Goal: Task Accomplishment & Management: Manage account settings

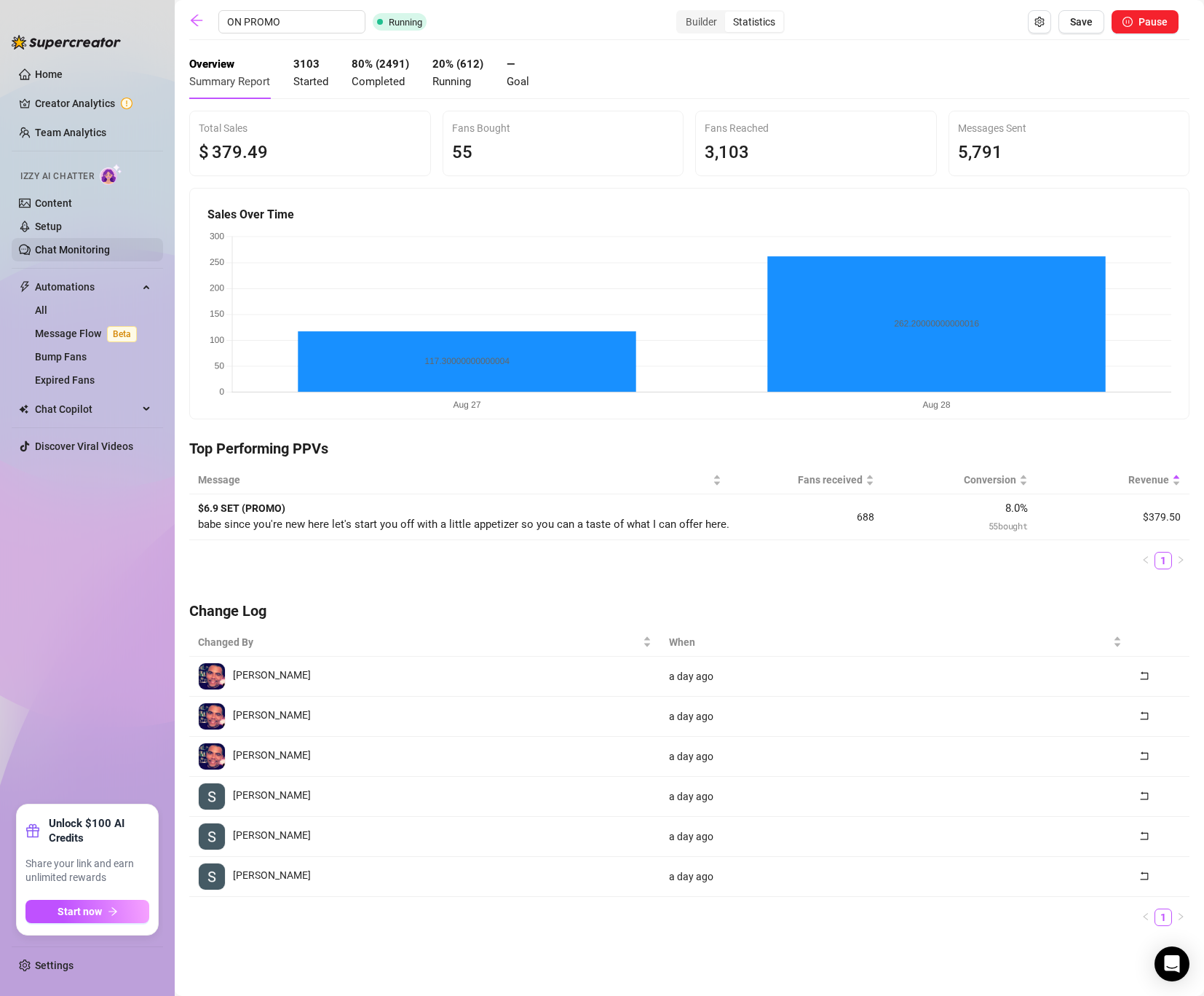
click at [97, 244] on link "Chat Monitoring" at bounding box center [72, 250] width 75 height 12
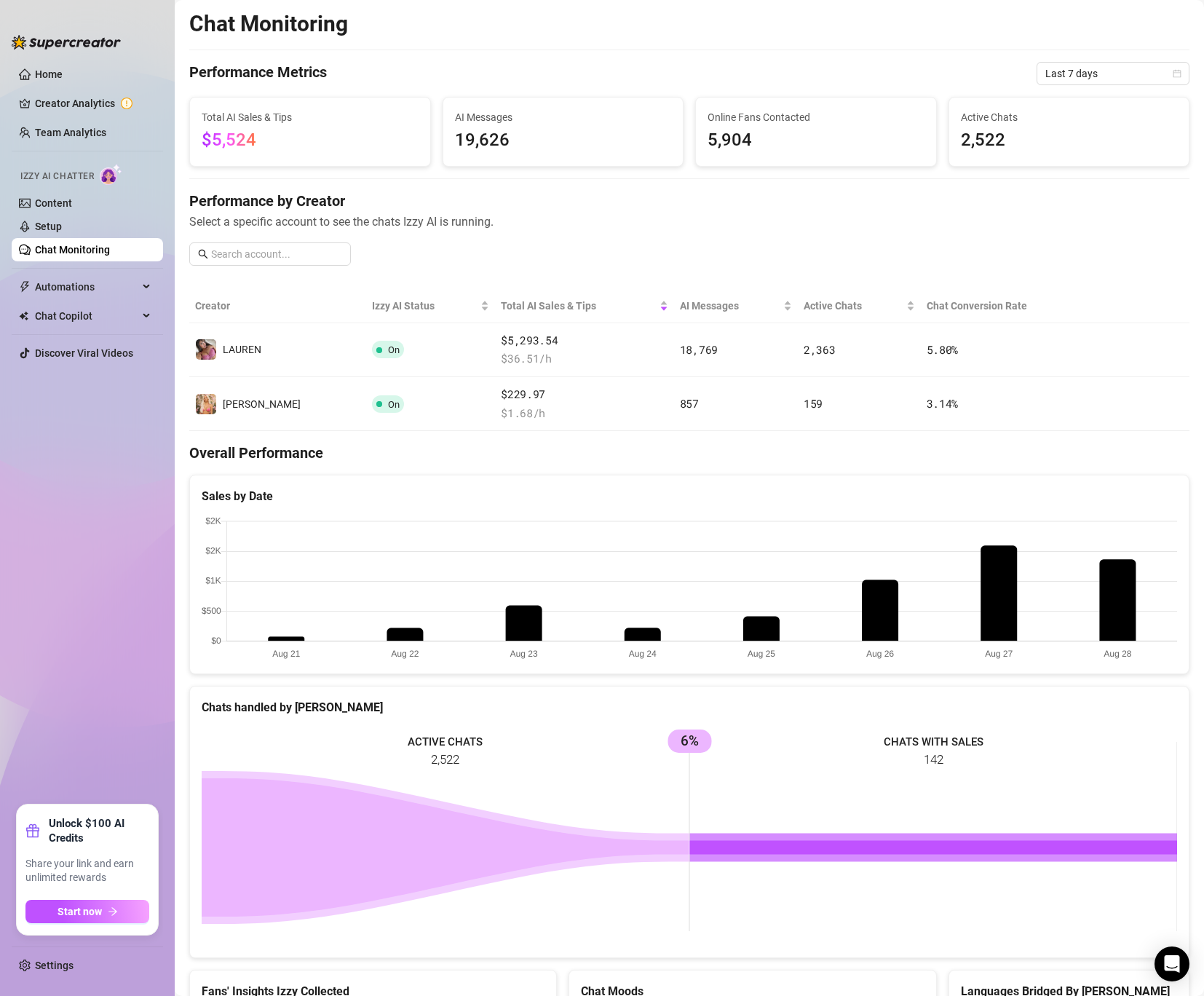
click at [1122, 563] on canvas at bounding box center [689, 589] width 976 height 146
click at [62, 231] on link "Setup" at bounding box center [48, 227] width 27 height 12
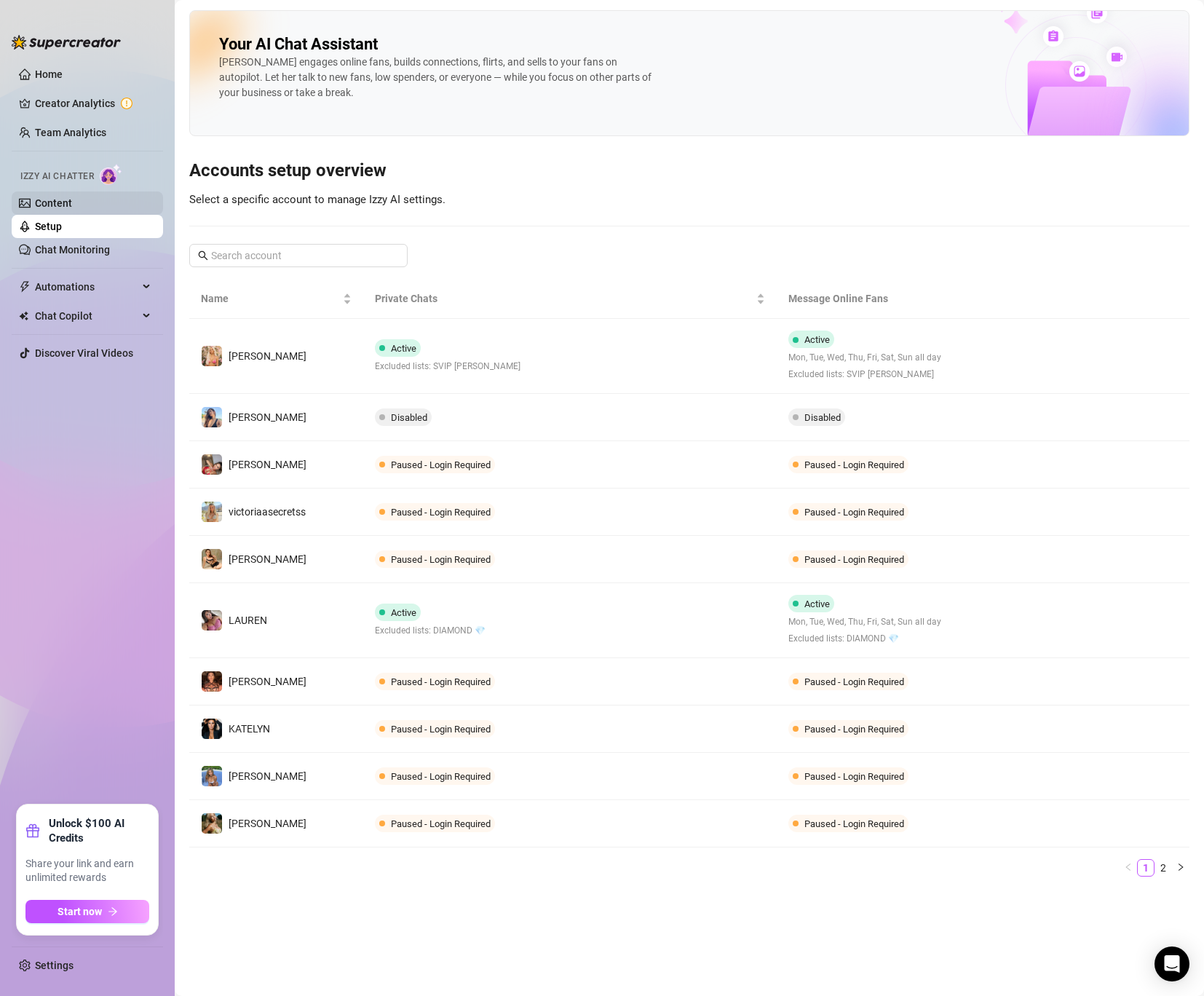
click at [72, 207] on link "Content" at bounding box center [54, 203] width 37 height 12
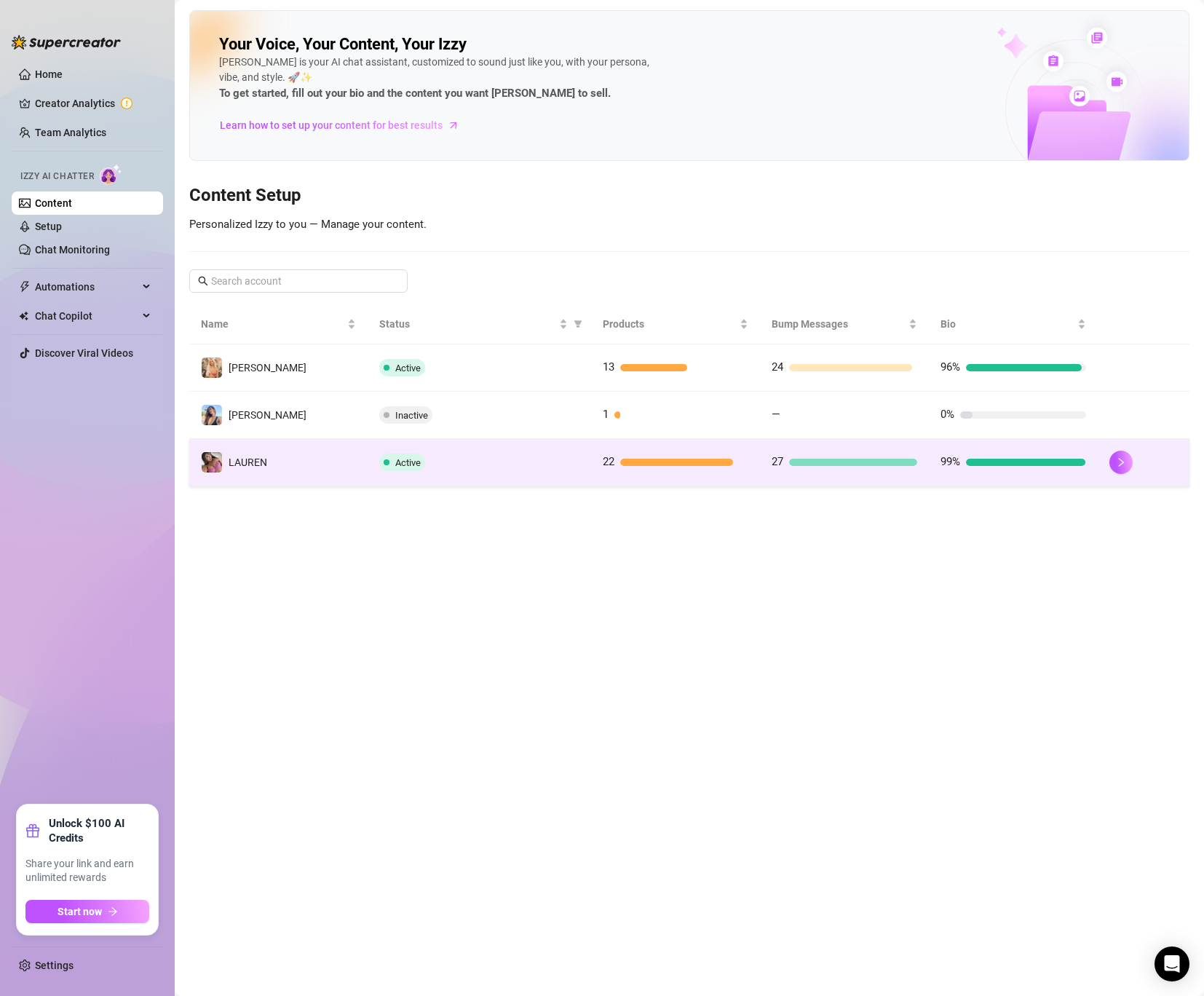
click at [438, 459] on div "Active" at bounding box center [479, 462] width 200 height 18
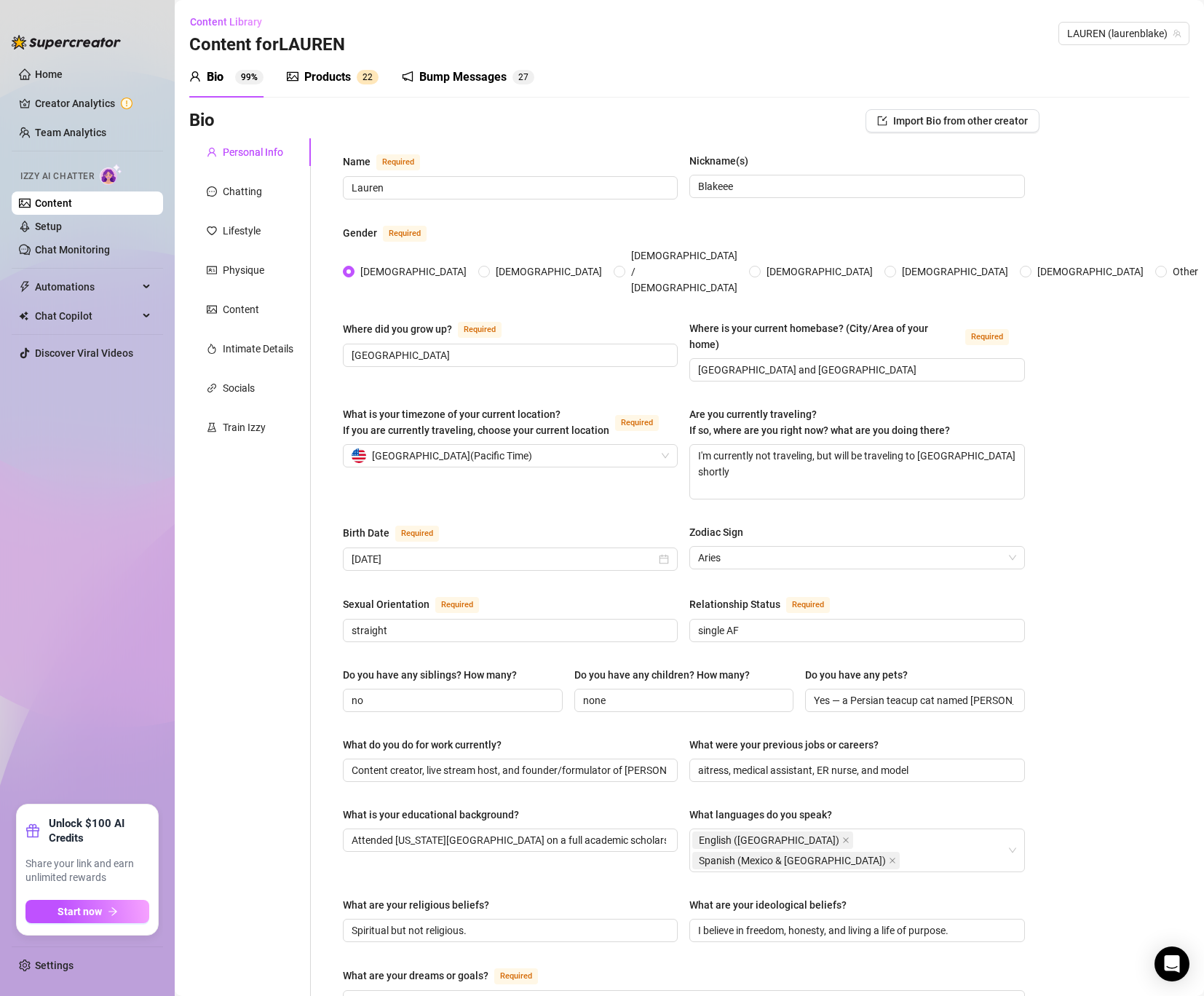
radio input "true"
type input "[DATE]"
click at [62, 230] on link "Setup" at bounding box center [48, 227] width 27 height 12
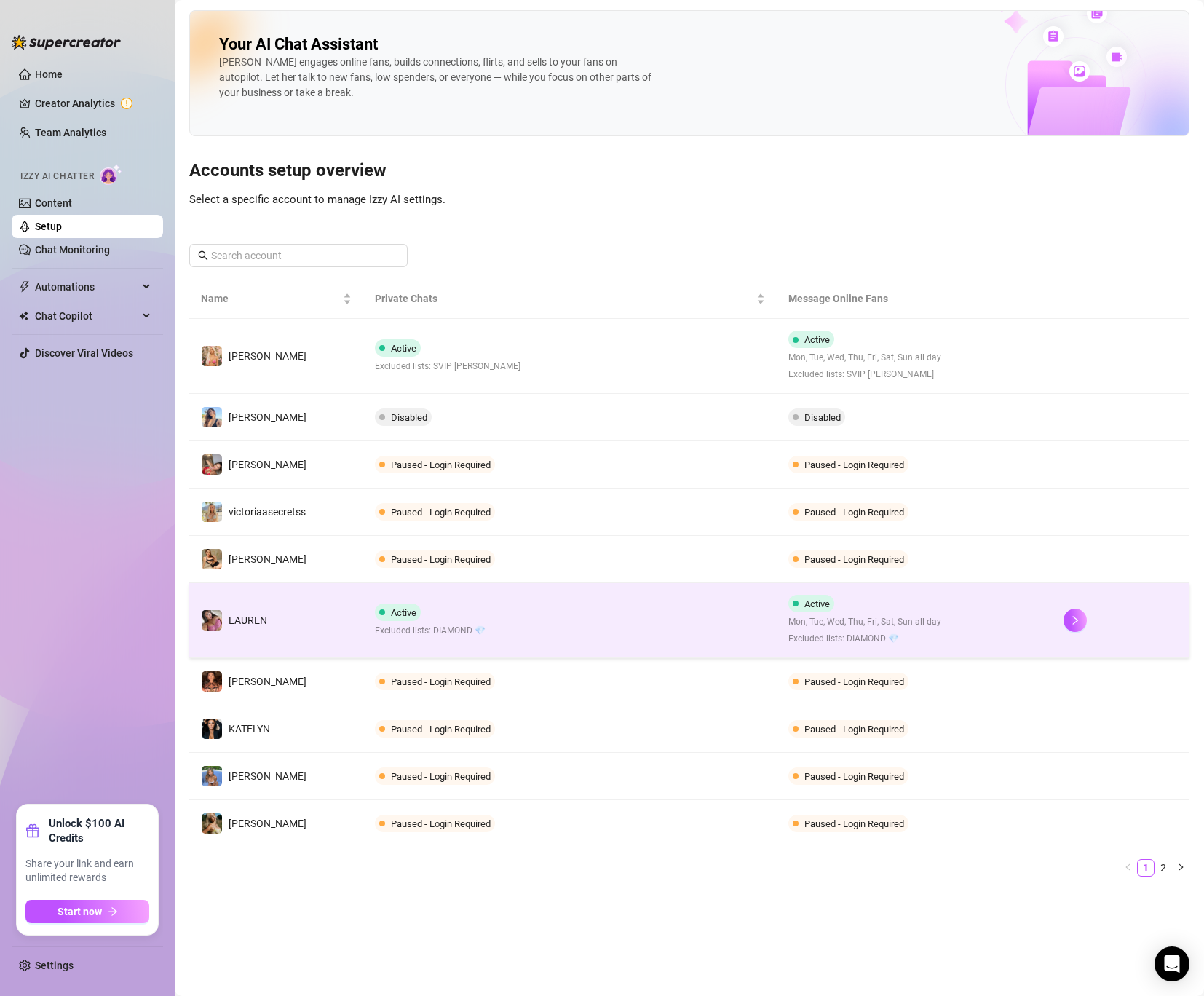
click at [543, 601] on td "Active Excluded lists: DIAMOND 💎" at bounding box center [569, 621] width 412 height 75
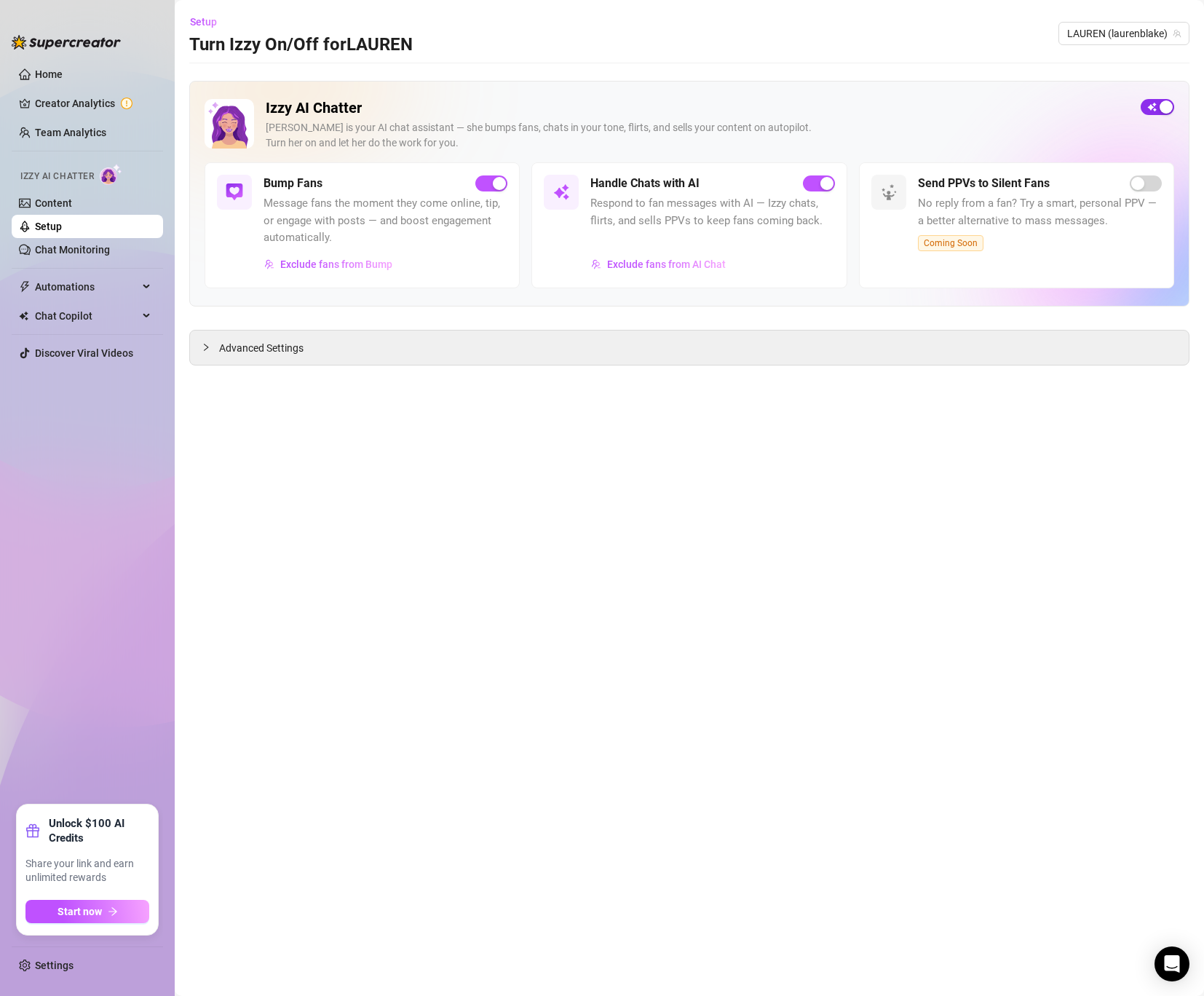
click at [1156, 109] on span "button" at bounding box center [1157, 107] width 33 height 16
click at [1165, 103] on span "button" at bounding box center [1157, 107] width 33 height 16
click at [54, 204] on link "Content" at bounding box center [54, 203] width 37 height 12
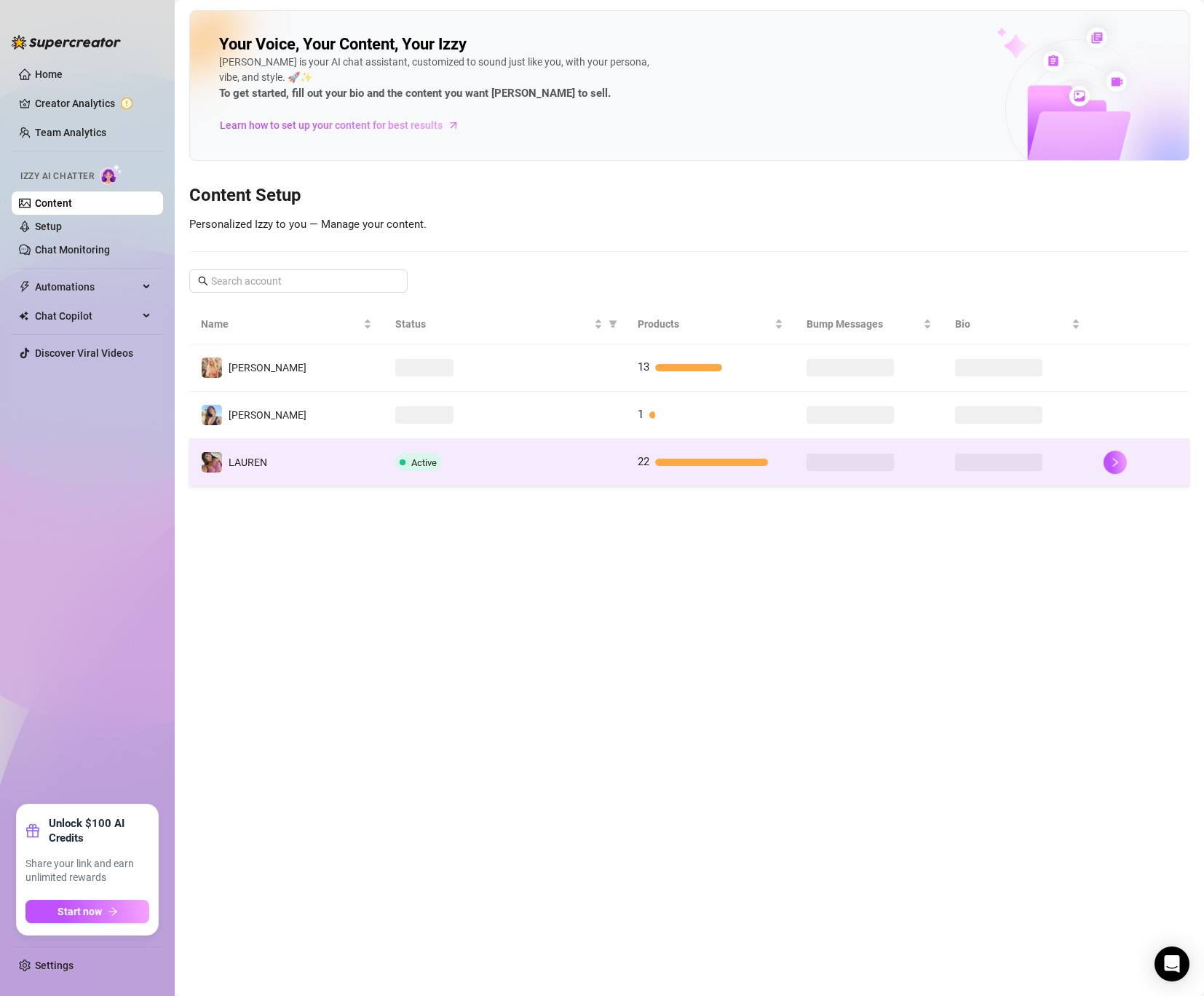
click at [552, 445] on td "Active" at bounding box center [505, 463] width 243 height 48
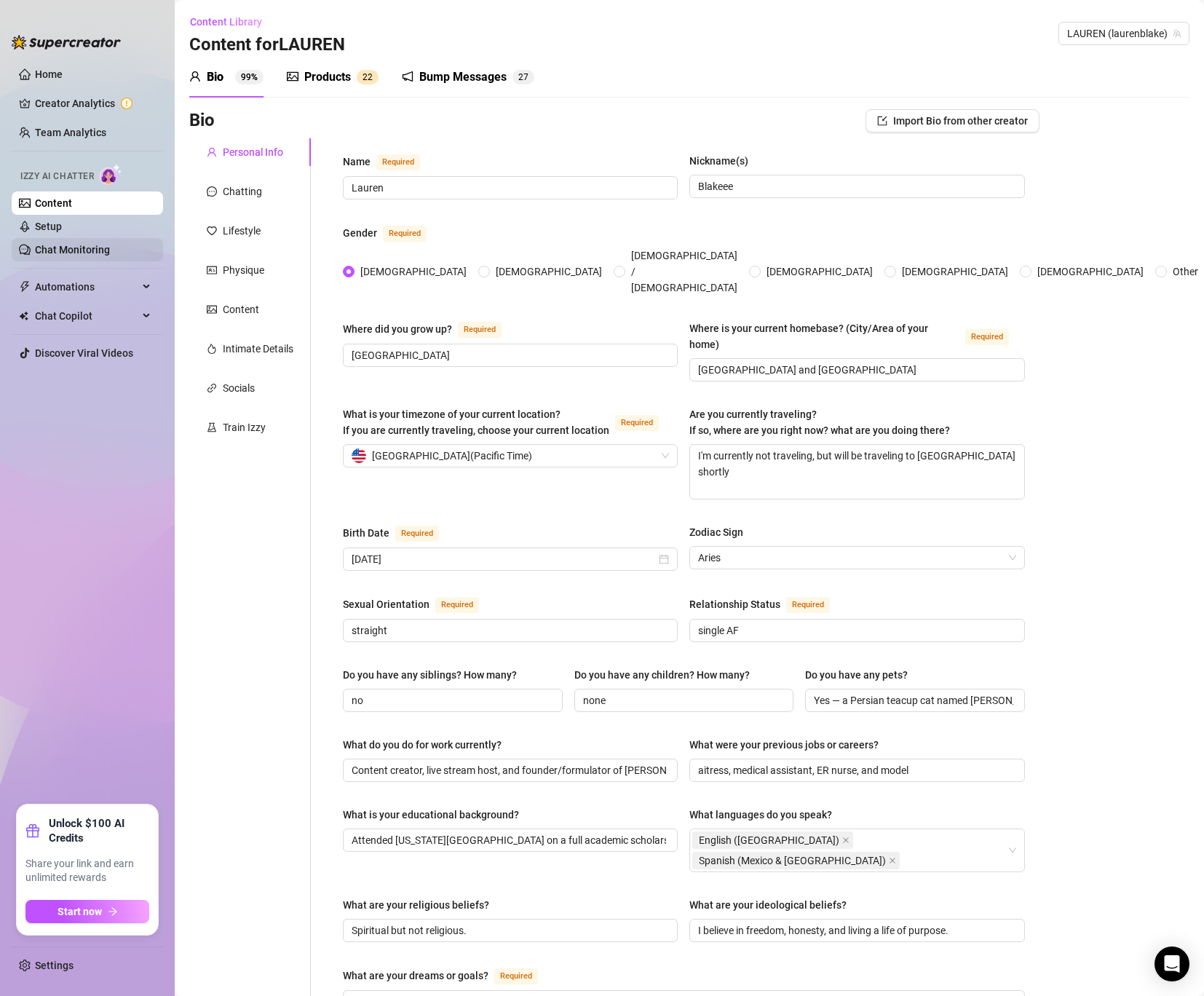
click at [82, 249] on link "Chat Monitoring" at bounding box center [72, 250] width 75 height 12
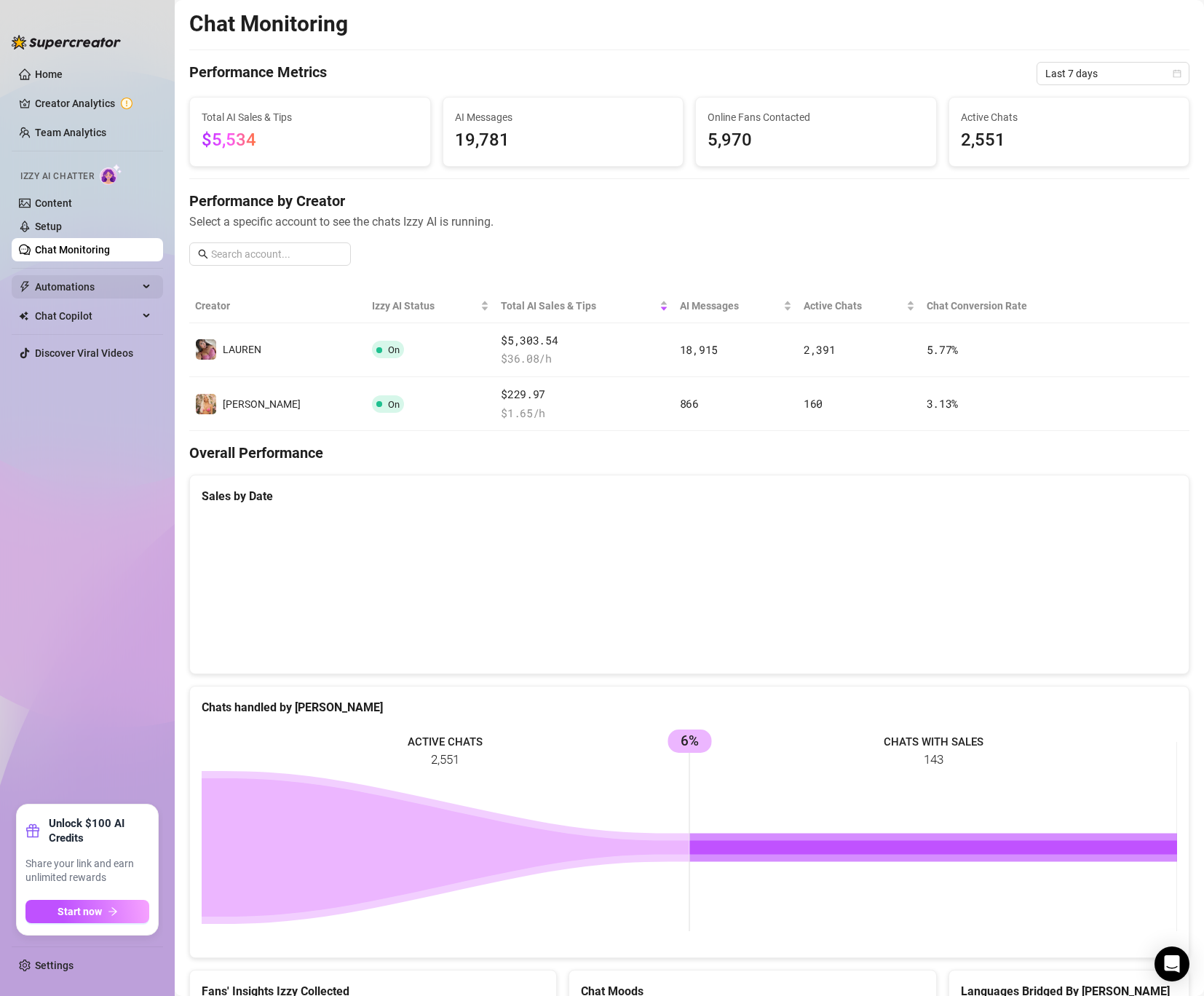
click at [60, 282] on span "Automations" at bounding box center [86, 286] width 103 height 23
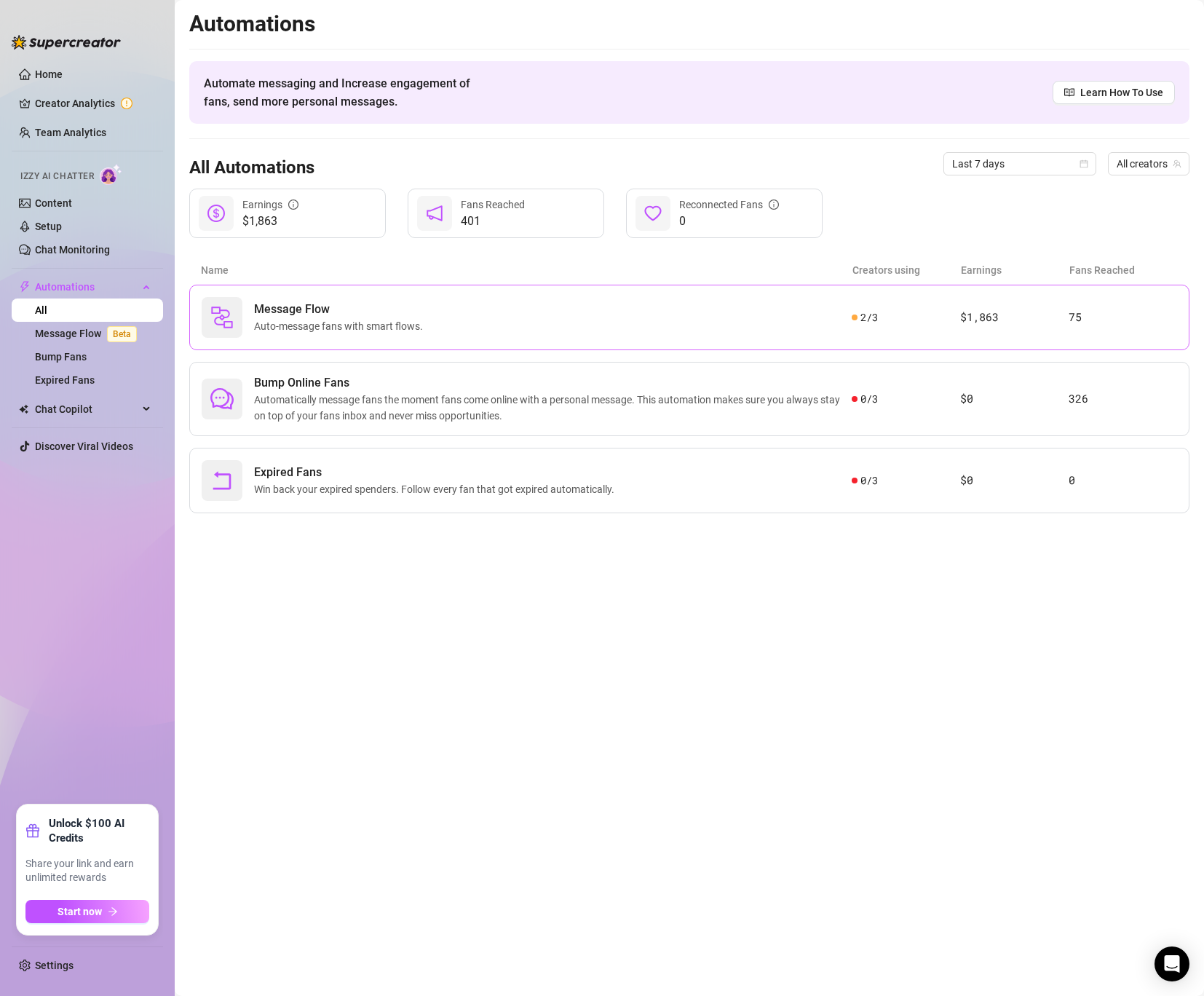
click at [371, 305] on span "Message Flow" at bounding box center [341, 310] width 175 height 18
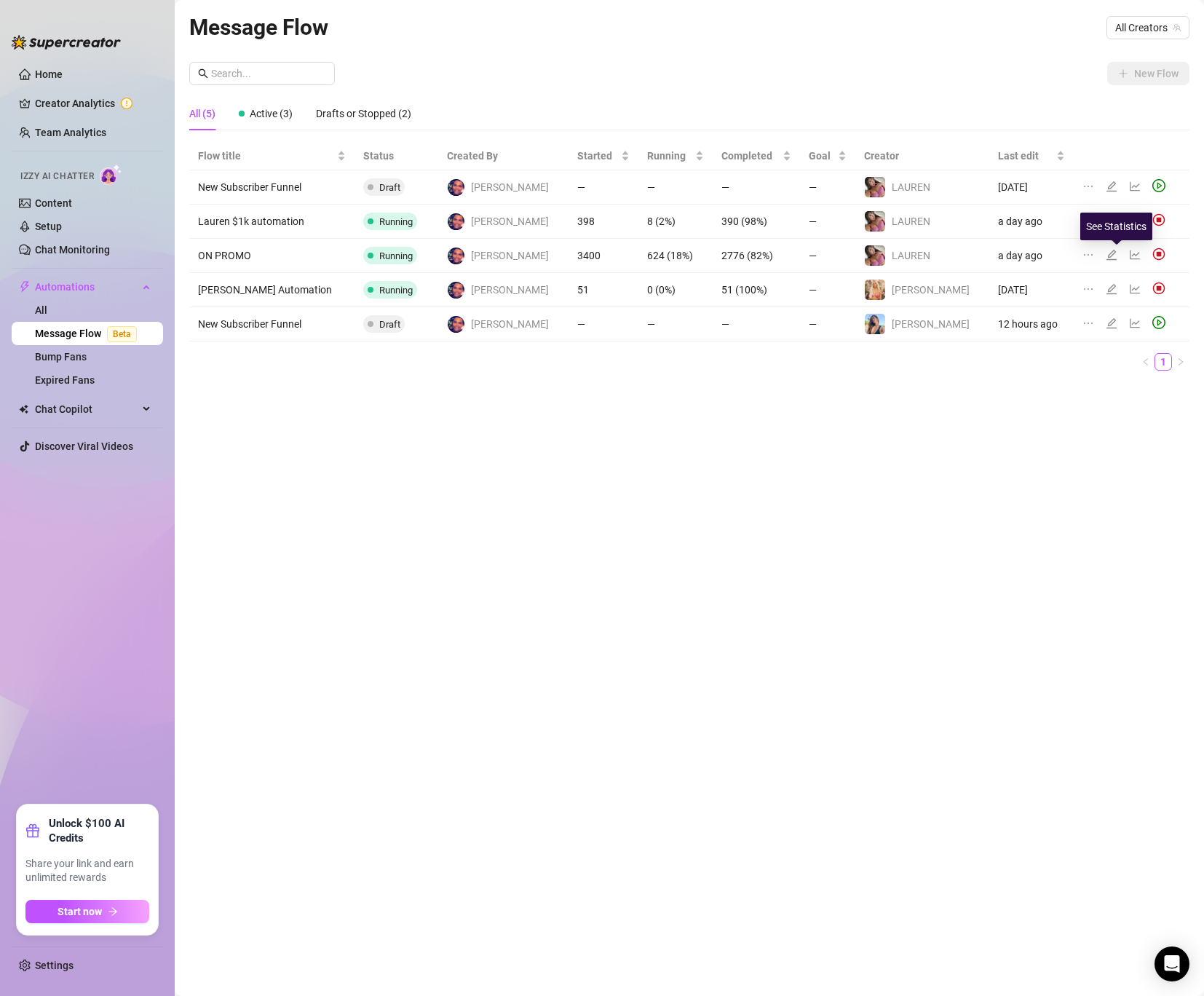
click at [1129, 249] on icon "line-chart" at bounding box center [1135, 255] width 12 height 12
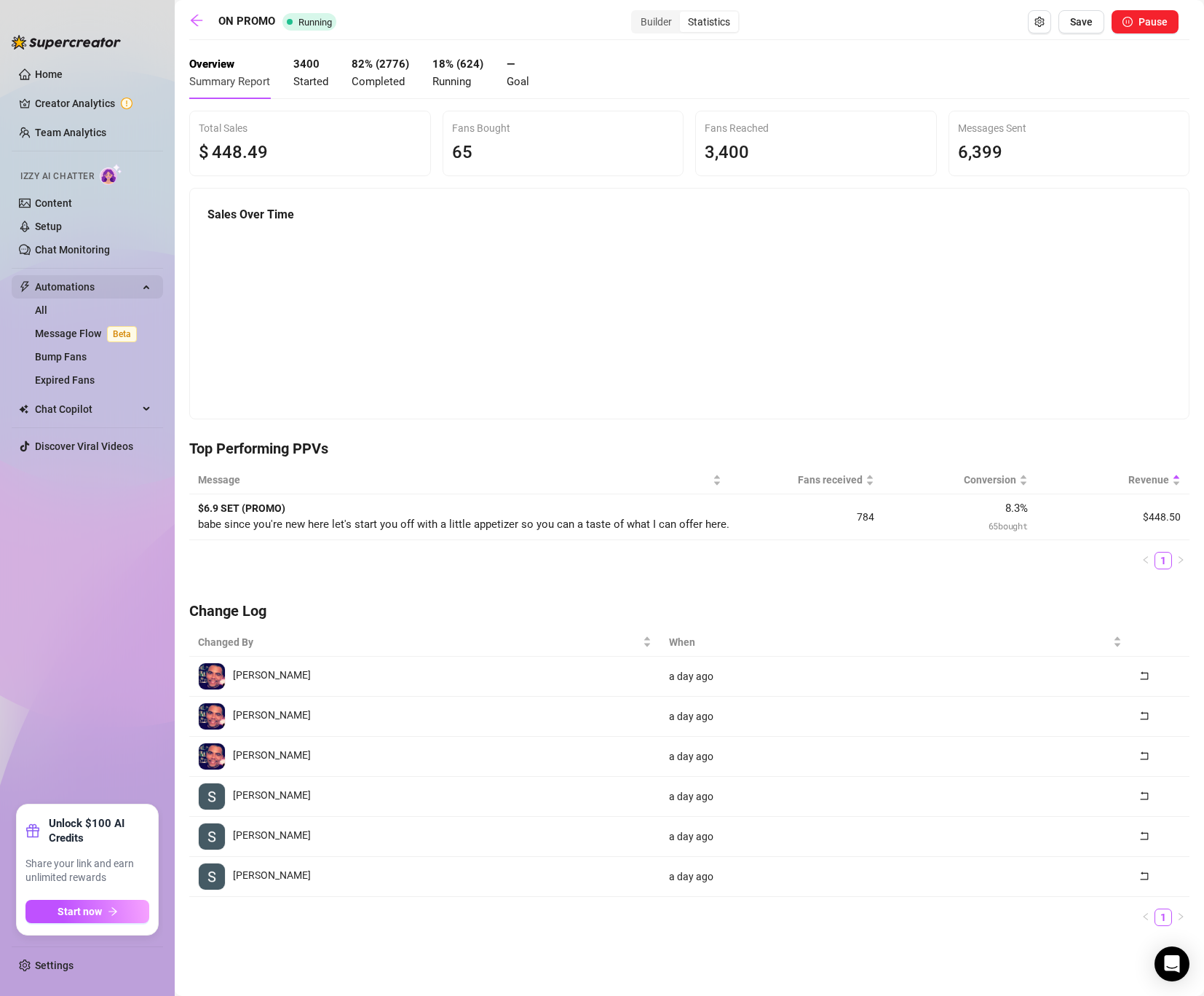
click at [71, 285] on span "Automations" at bounding box center [86, 286] width 103 height 23
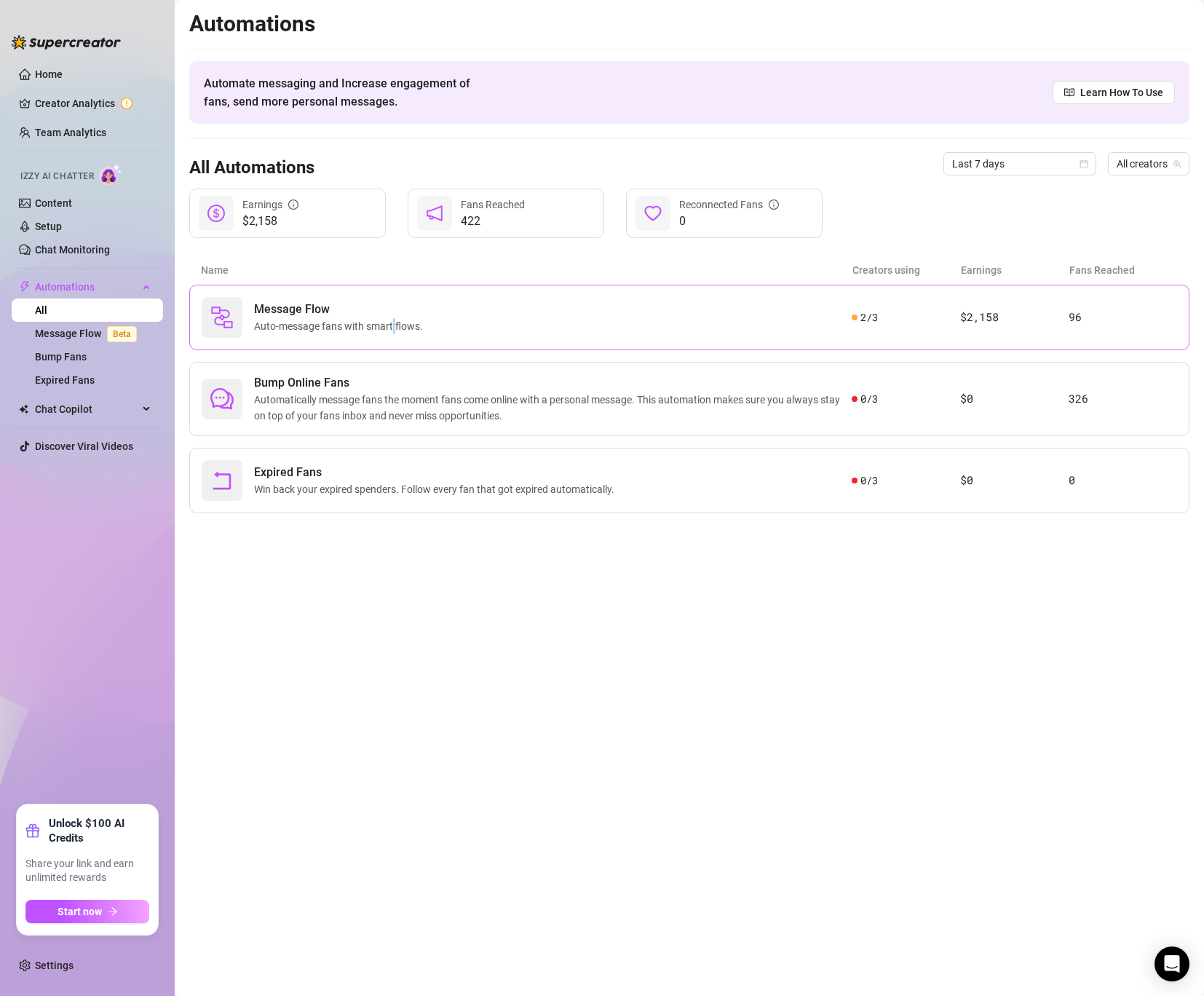
click at [394, 329] on span "Auto-message fans with smart flows." at bounding box center [341, 326] width 175 height 16
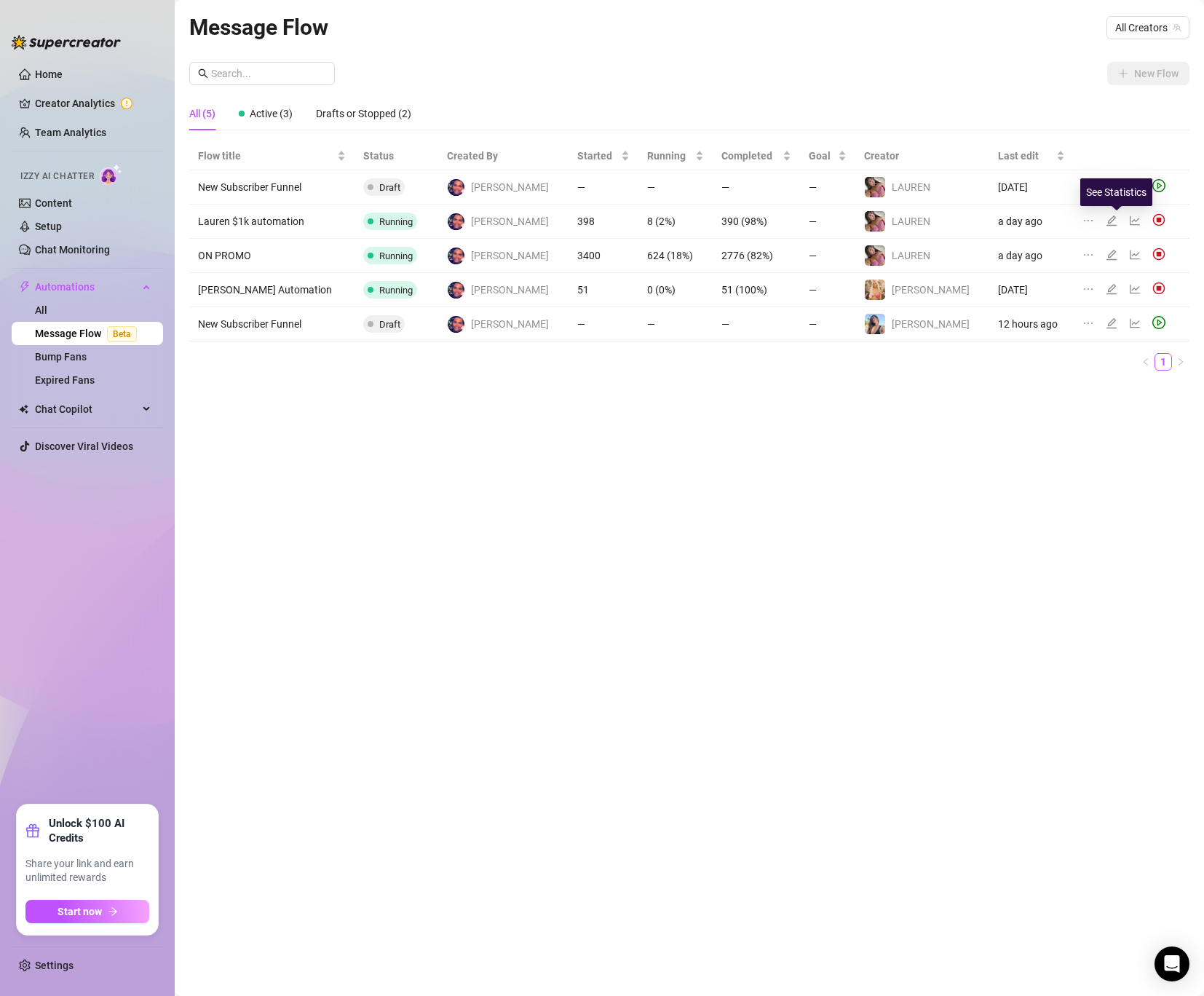
click at [1129, 221] on icon "line-chart" at bounding box center [1135, 221] width 12 height 12
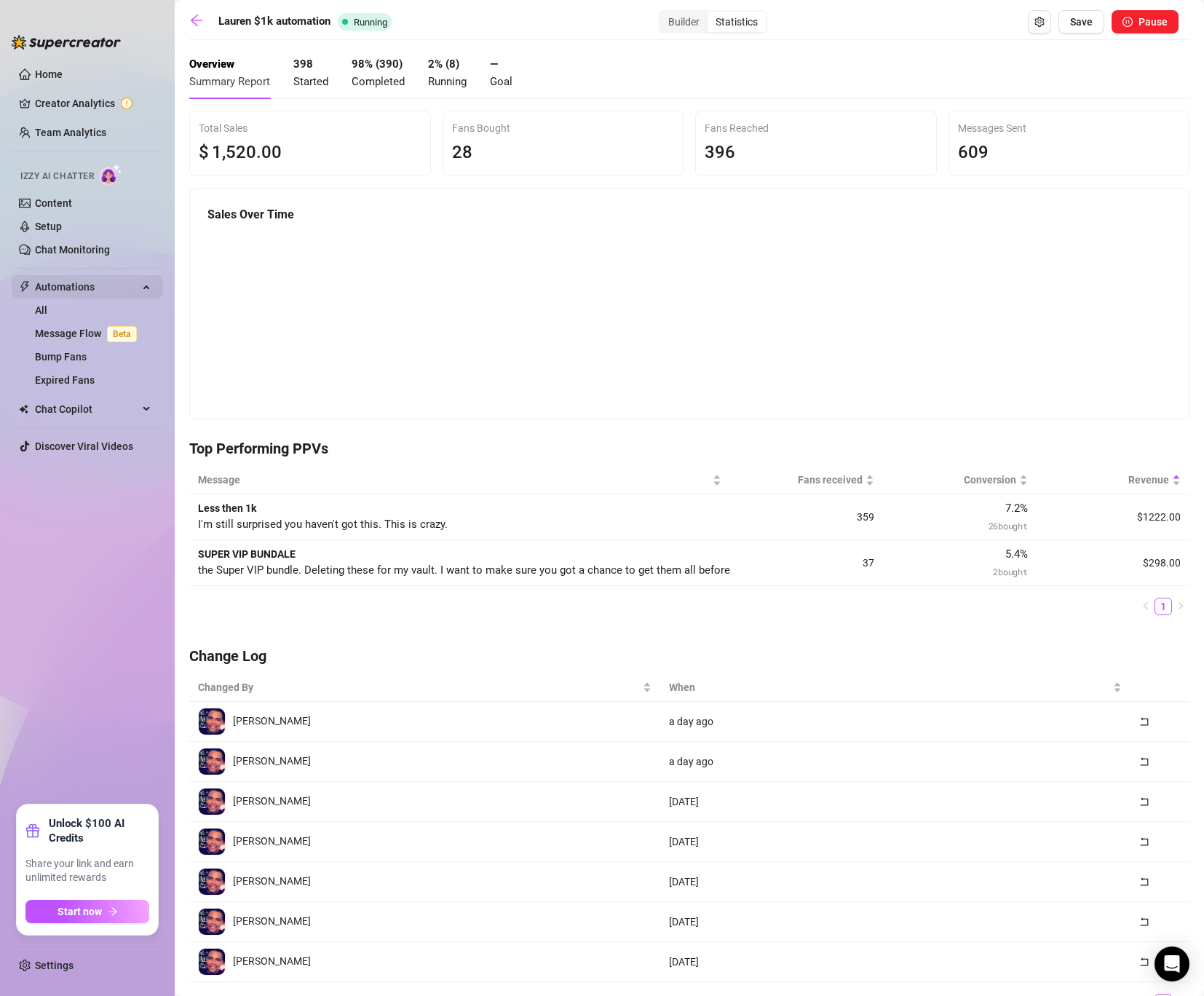
click at [85, 294] on span "Automations" at bounding box center [86, 286] width 103 height 23
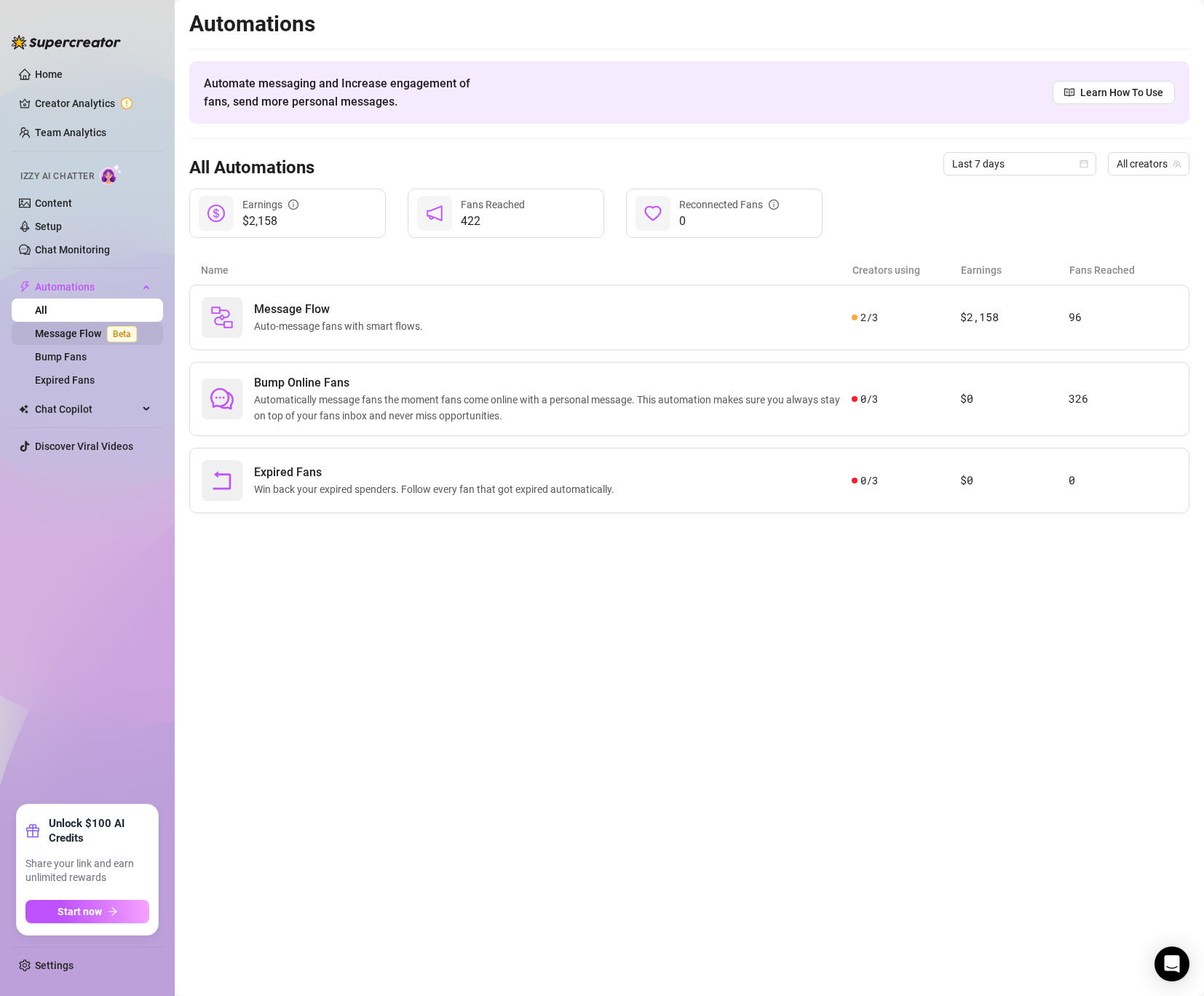
click at [75, 334] on link "Message Flow Beta" at bounding box center [88, 334] width 108 height 12
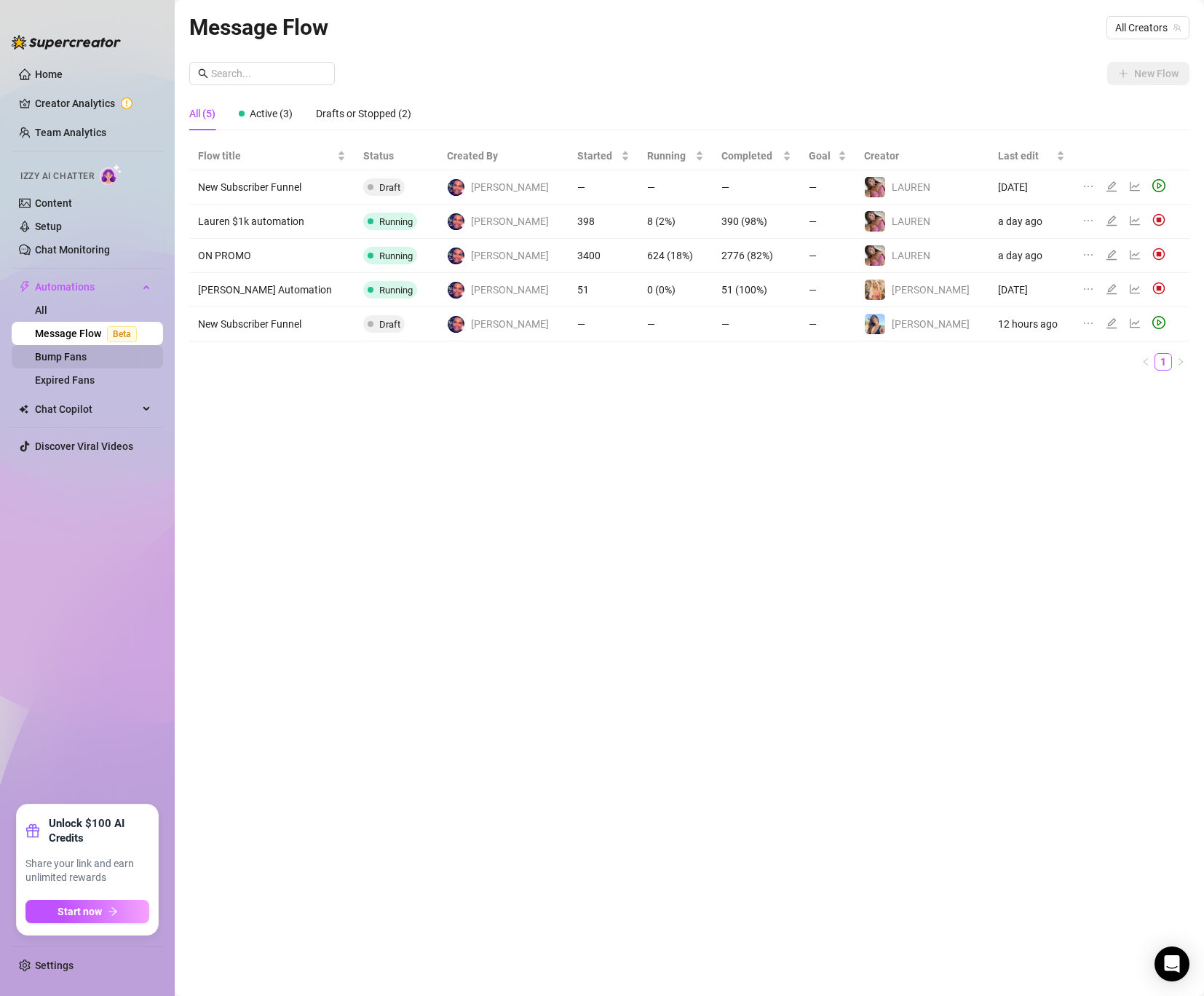
click at [68, 363] on link "Bump Fans" at bounding box center [61, 357] width 52 height 12
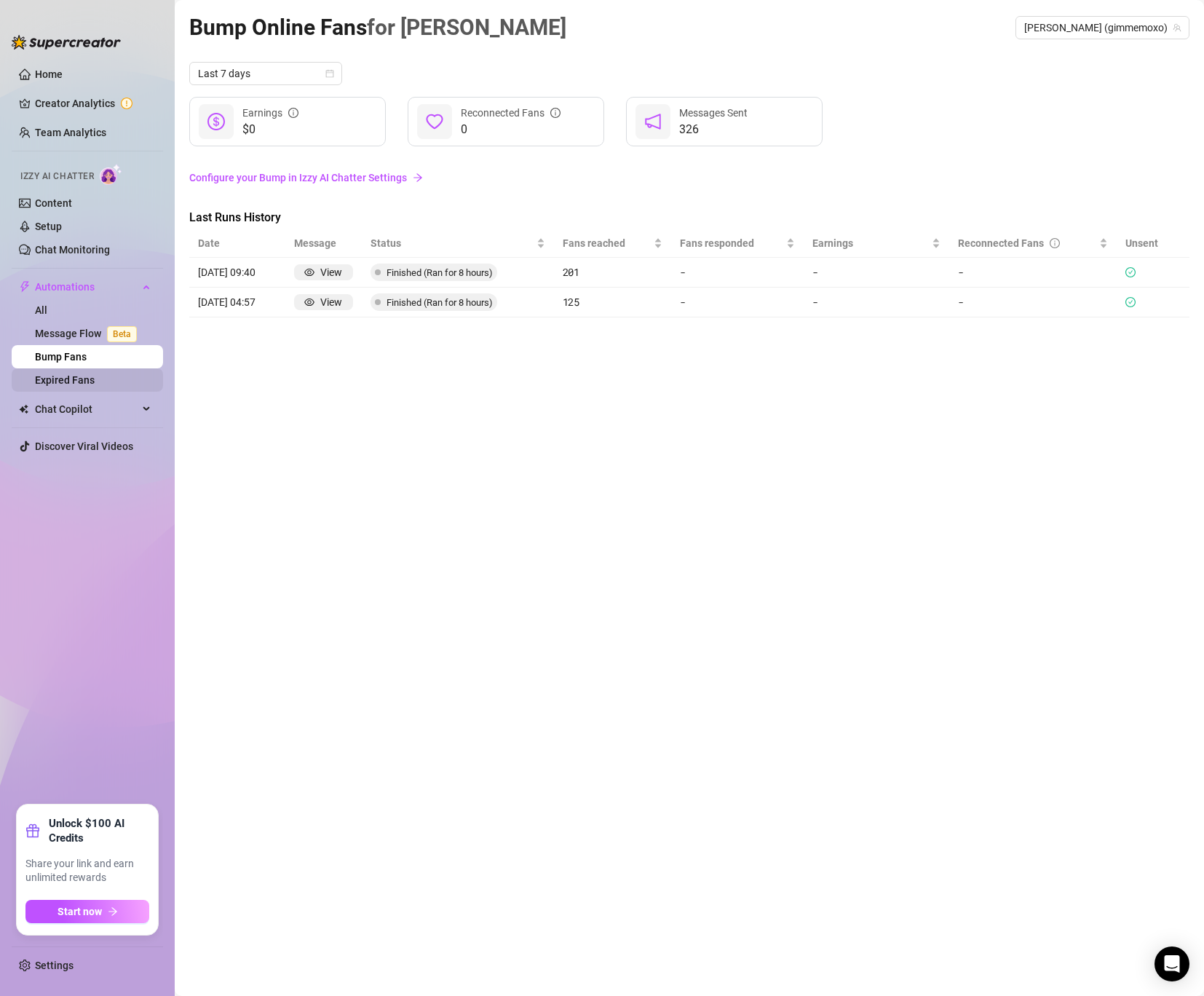
click at [68, 386] on link "Expired Fans" at bounding box center [65, 381] width 59 height 12
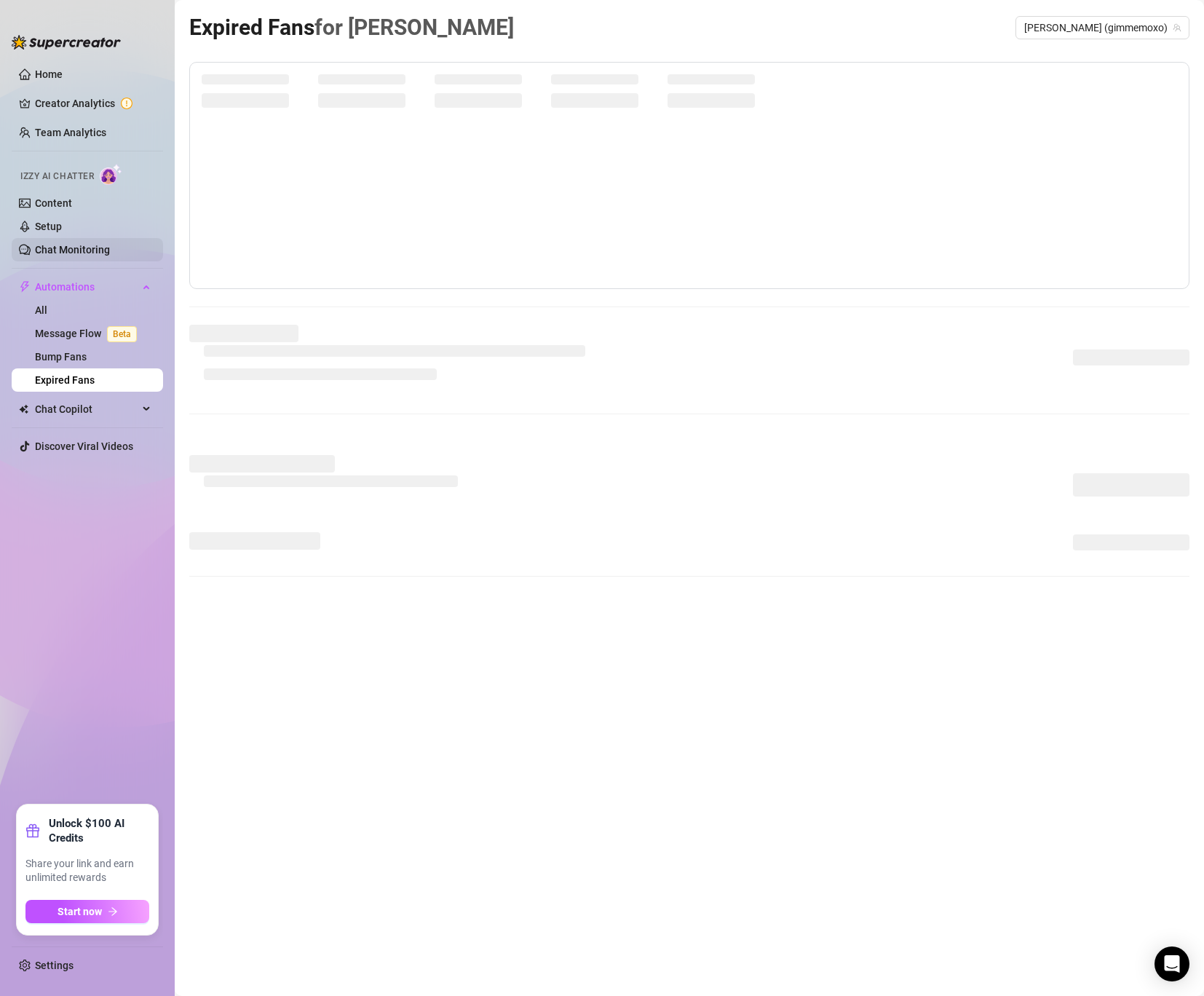
click at [66, 244] on link "Chat Monitoring" at bounding box center [72, 250] width 75 height 12
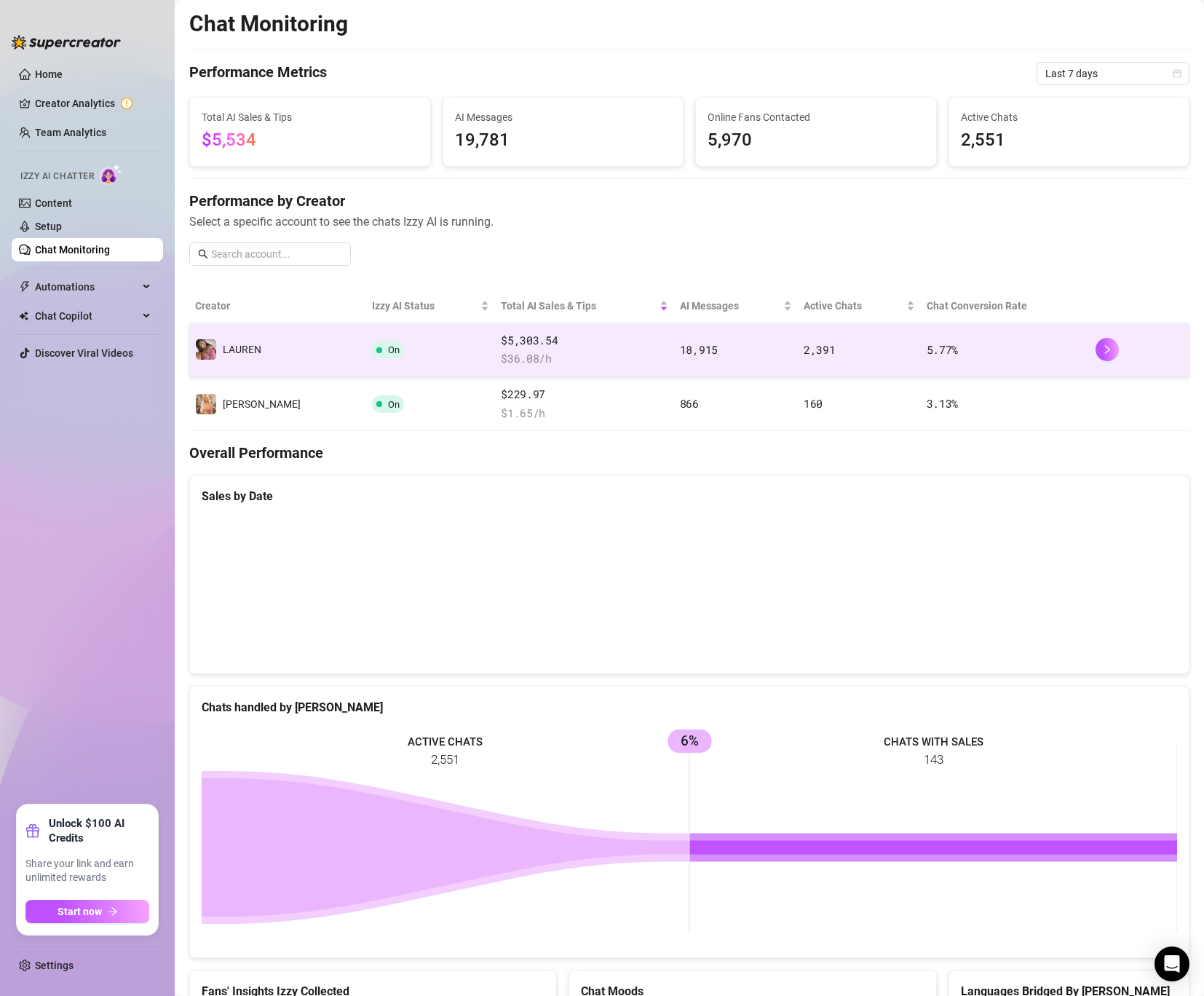
click at [366, 361] on td "On" at bounding box center [431, 350] width 129 height 54
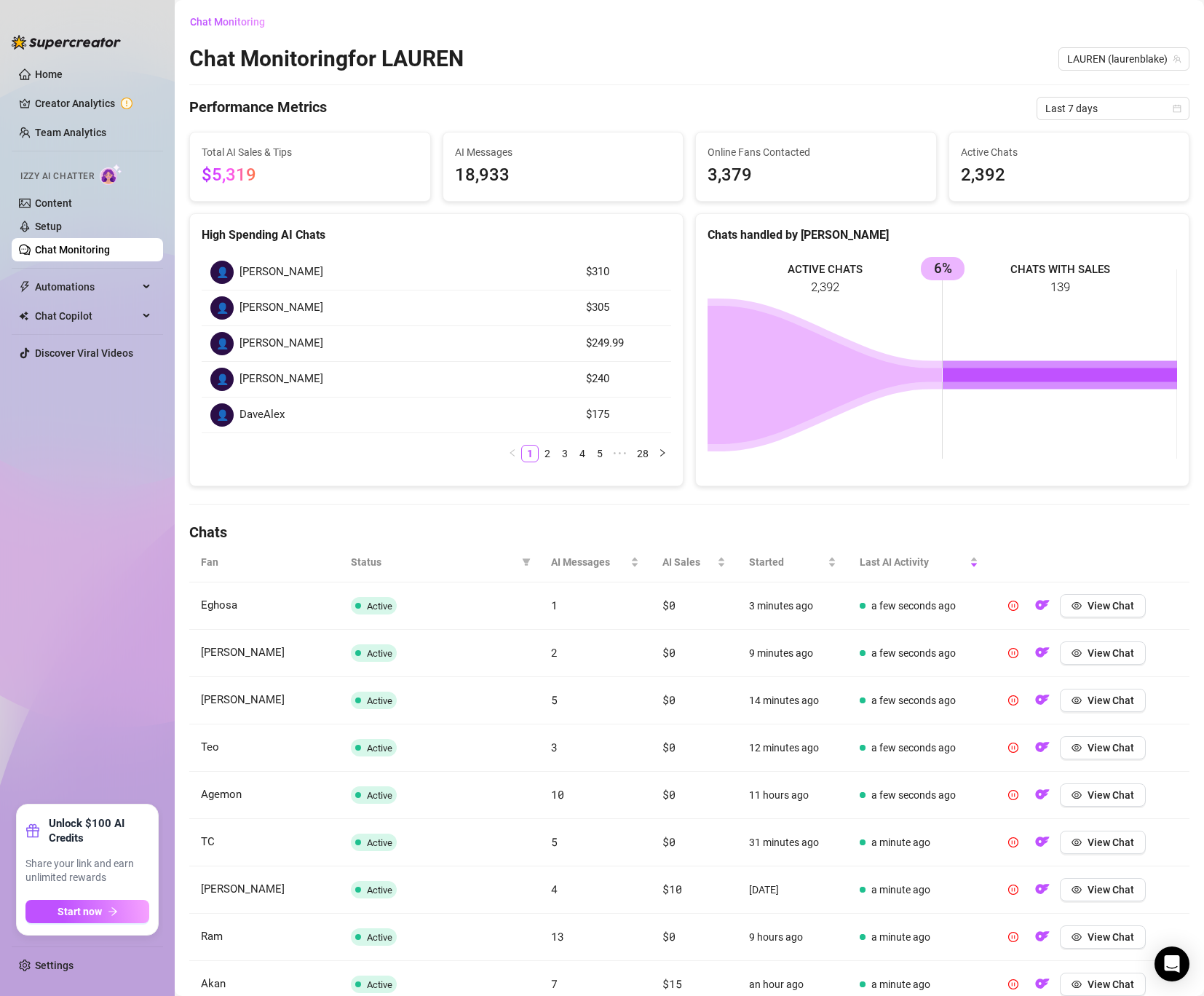
click at [763, 176] on span "3,379" at bounding box center [816, 175] width 217 height 28
click at [58, 283] on span "Automations" at bounding box center [86, 286] width 103 height 23
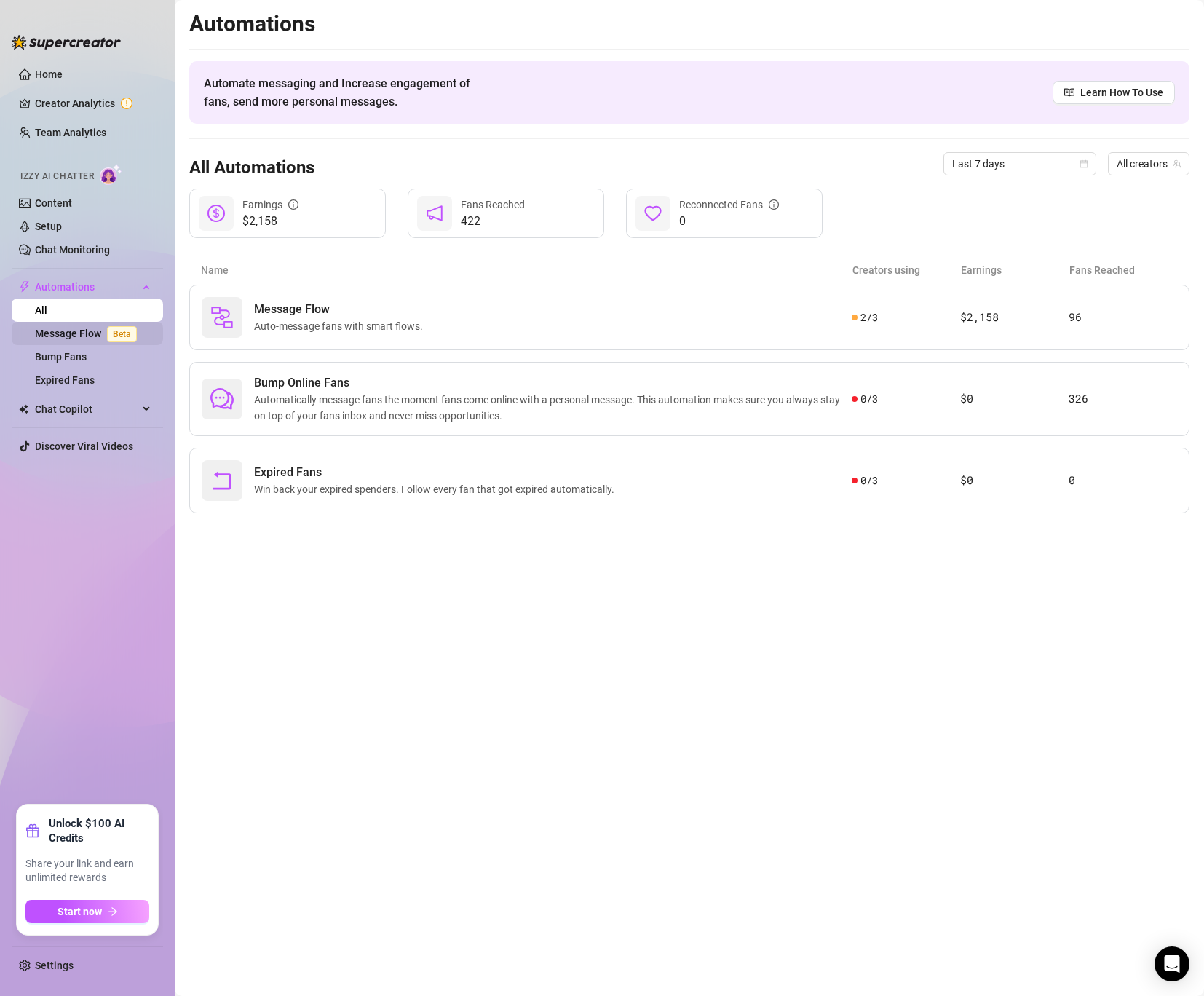
click at [67, 338] on link "Message Flow Beta" at bounding box center [88, 334] width 108 height 12
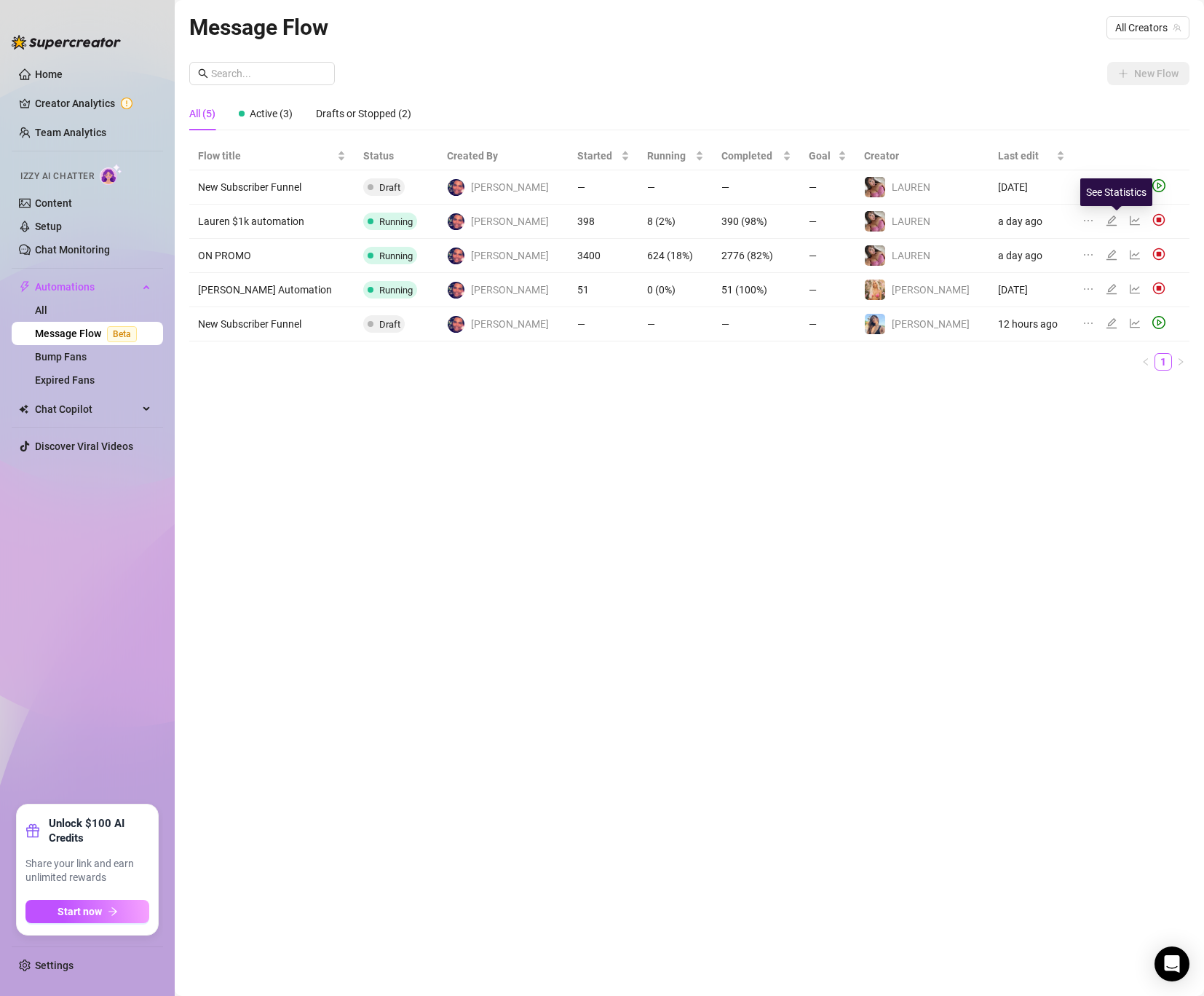
click at [1129, 222] on icon "line-chart" at bounding box center [1135, 221] width 12 height 12
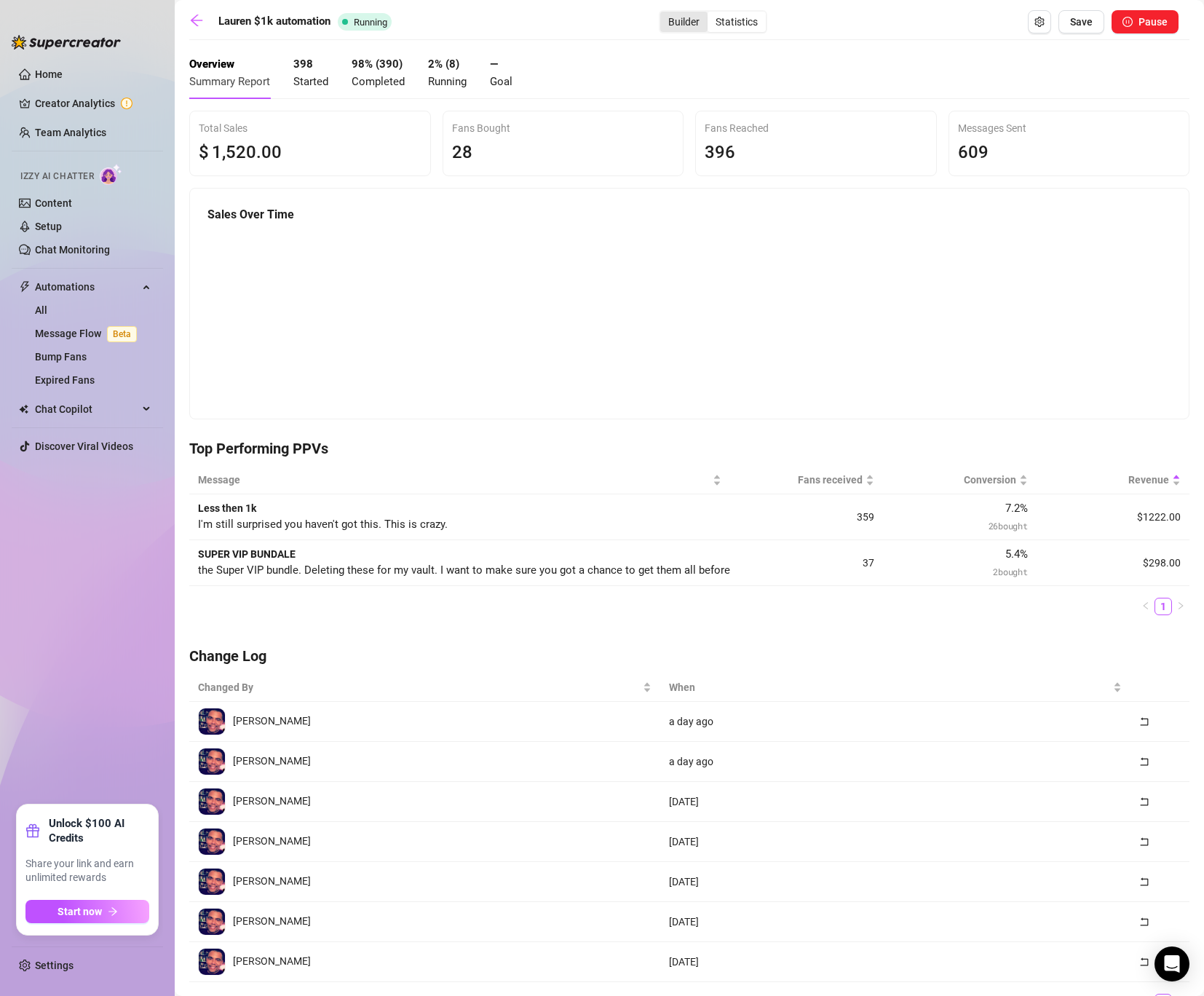
click at [687, 16] on div "Builder" at bounding box center [684, 22] width 48 height 20
click at [664, 14] on input "Builder" at bounding box center [664, 14] width 0 height 0
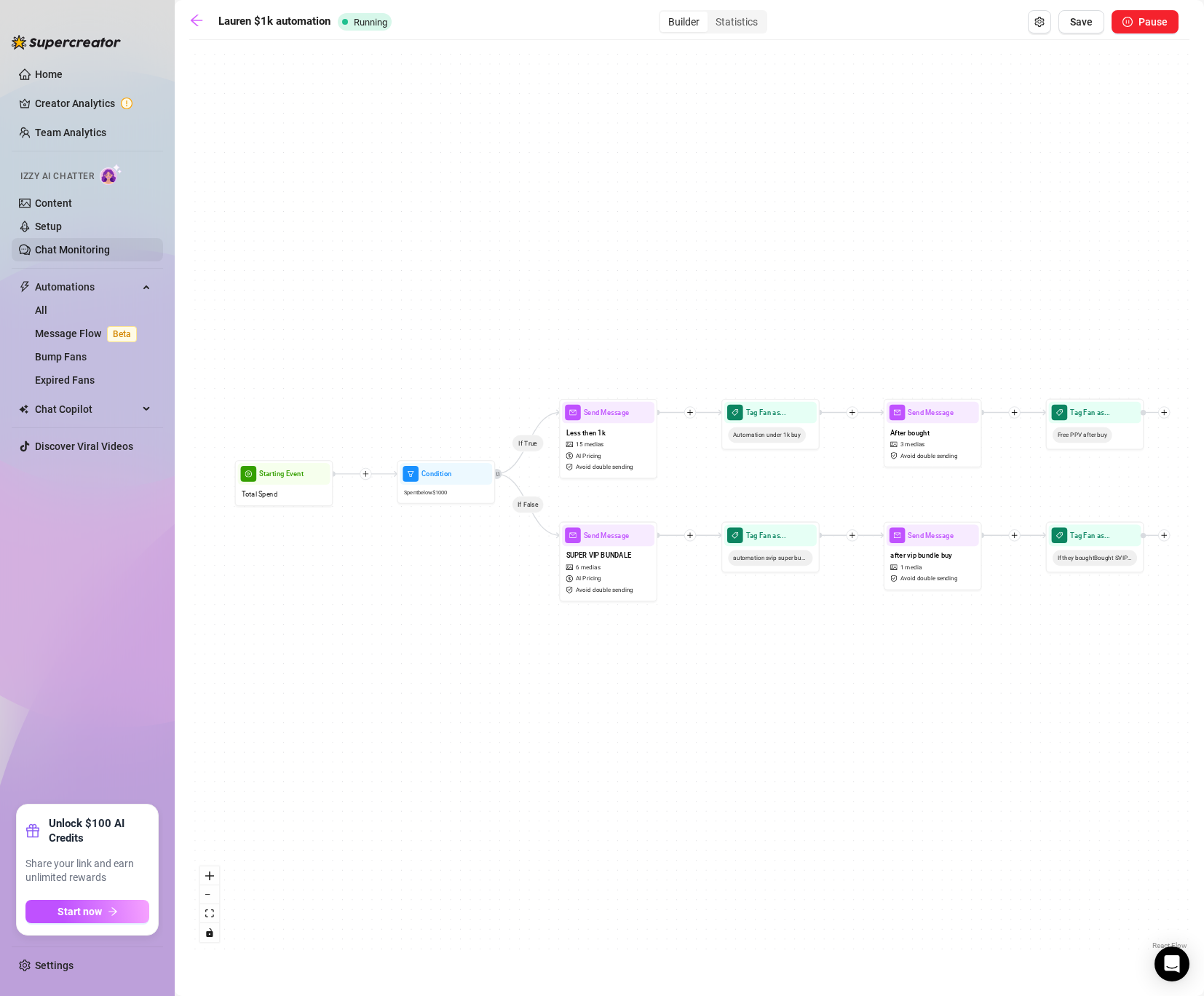
click at [74, 244] on link "Chat Monitoring" at bounding box center [72, 250] width 75 height 12
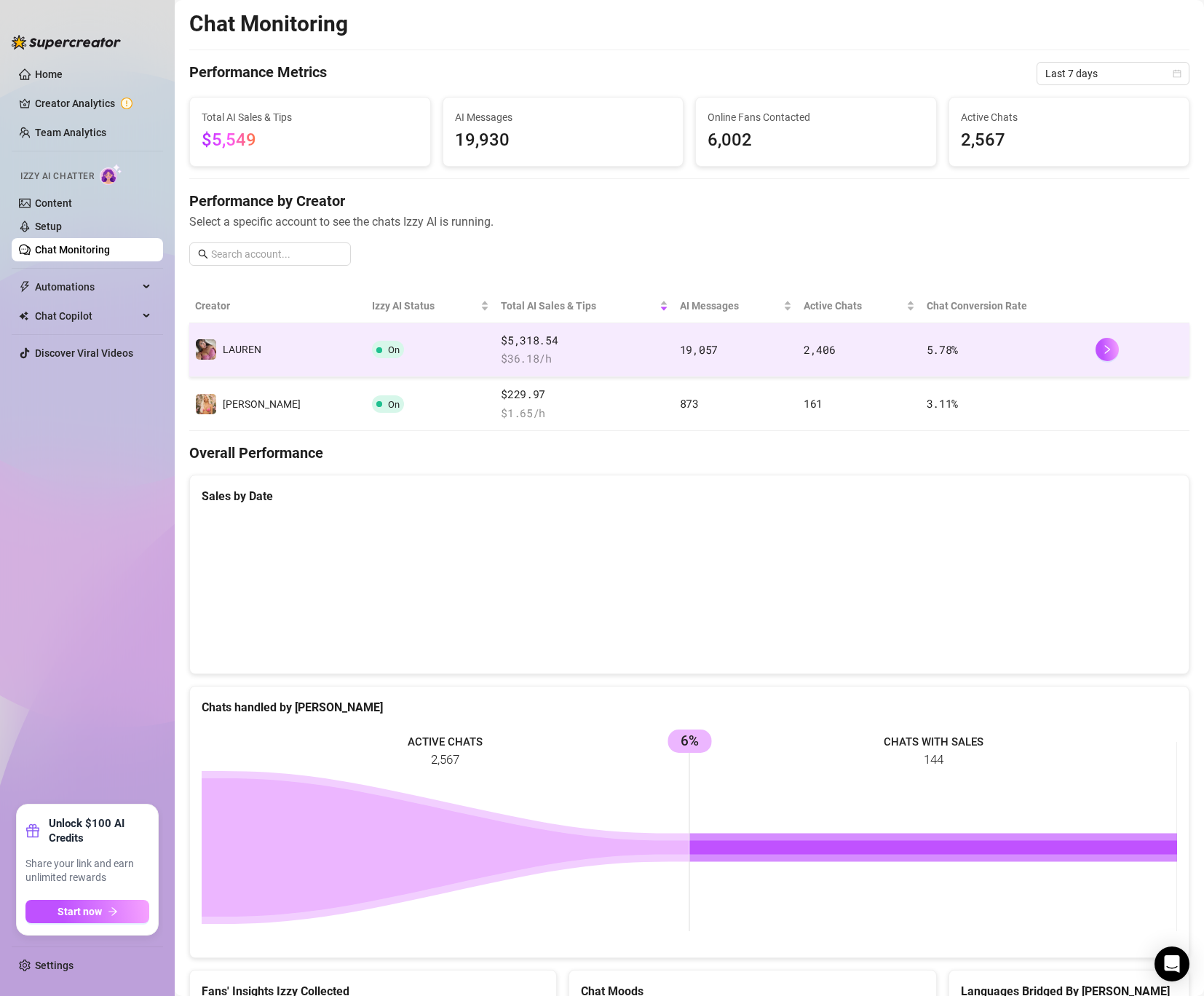
click at [271, 342] on td "️‍LAUREN" at bounding box center [278, 350] width 177 height 54
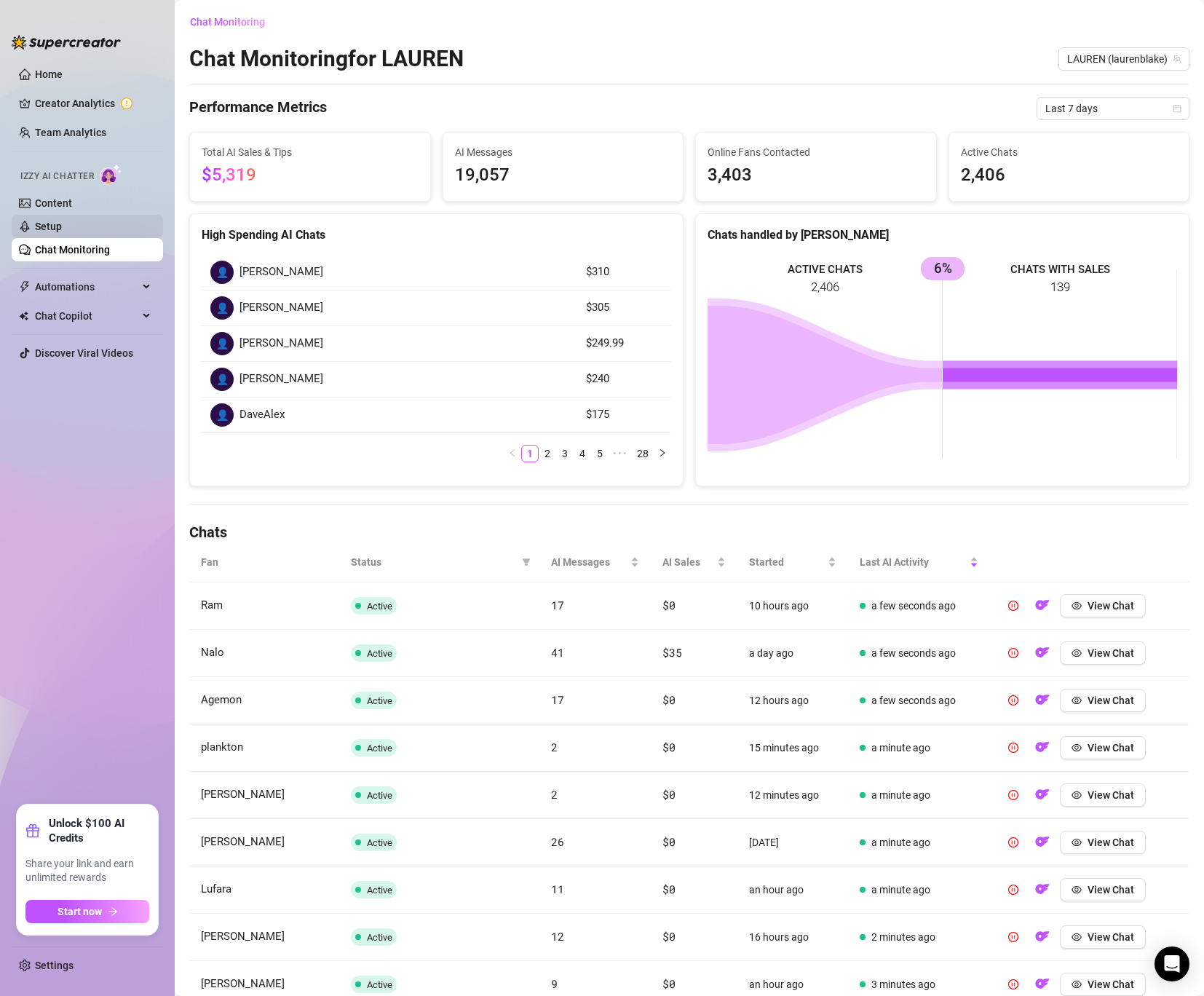
click at [55, 228] on link "Setup" at bounding box center [48, 227] width 27 height 12
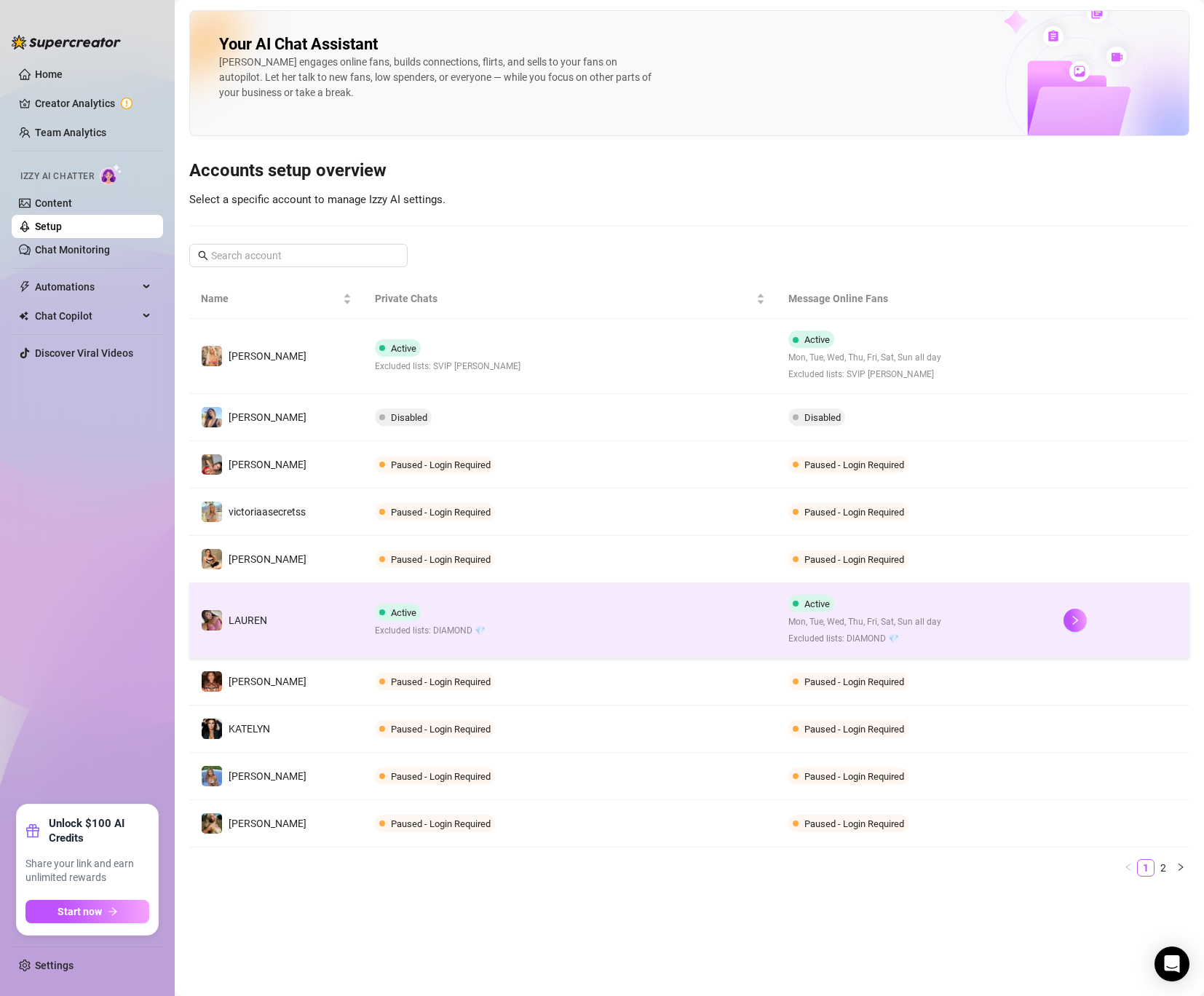
click at [576, 596] on td "Active Excluded lists: DIAMOND 💎" at bounding box center [569, 621] width 412 height 75
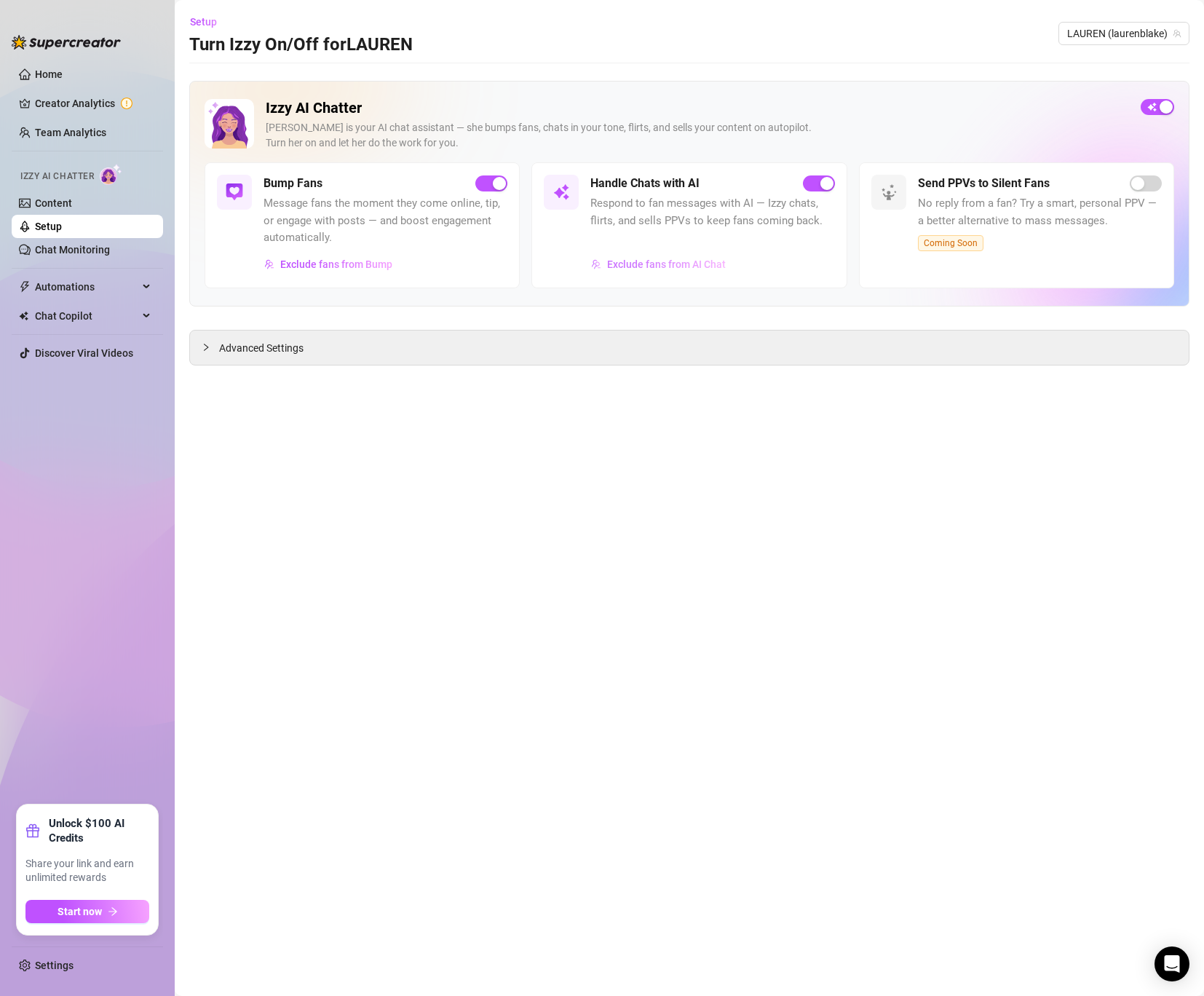
click at [670, 265] on span "Exclude fans from AI Chat" at bounding box center [667, 265] width 119 height 12
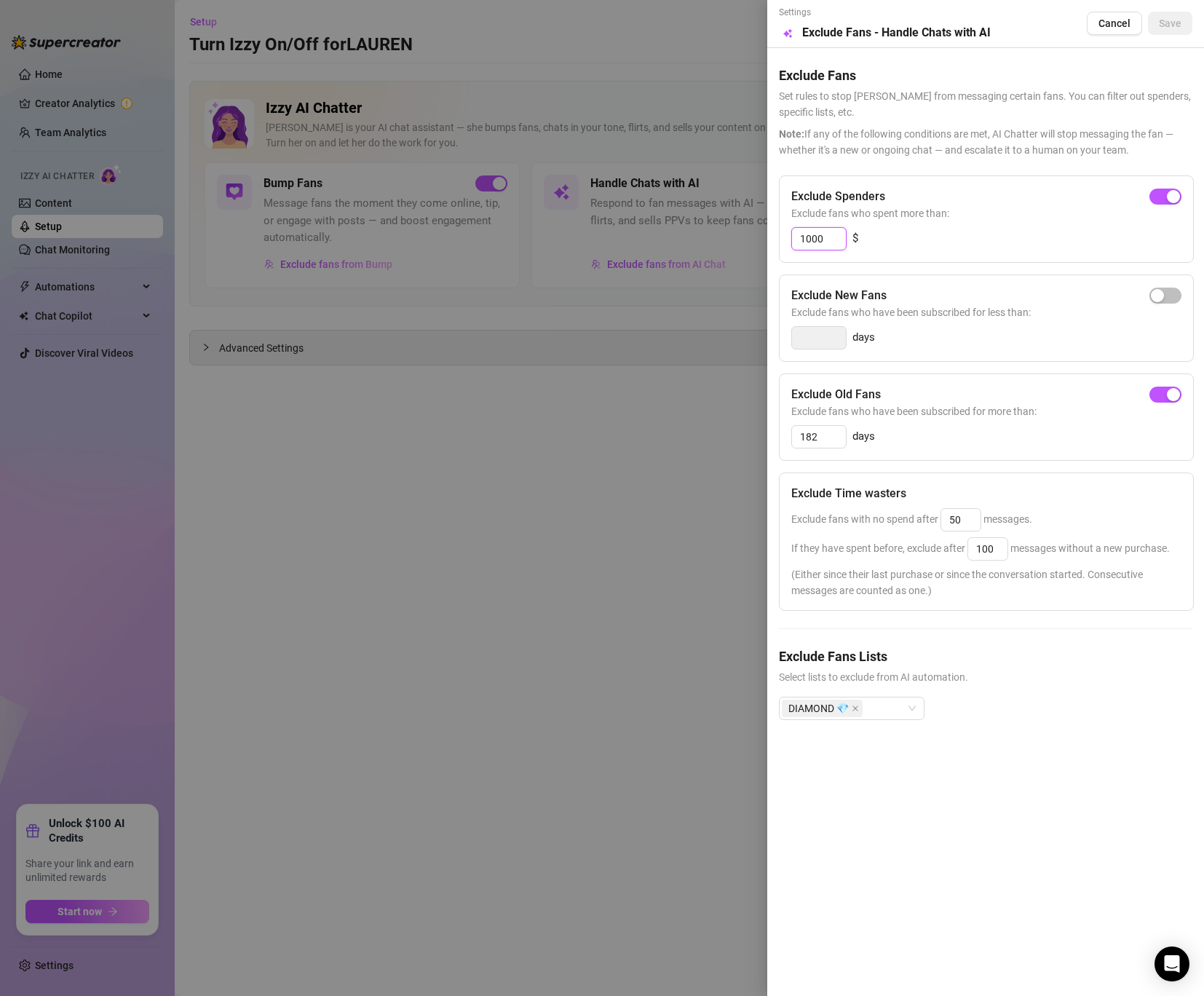
drag, startPoint x: 829, startPoint y: 230, endPoint x: 757, endPoint y: 223, distance: 72.3
click at [759, 223] on div "Settings Preview Exclude Fans - Handle Chats with AI Cancel Save Exclude Fans S…" at bounding box center [602, 498] width 1204 height 996
drag, startPoint x: 832, startPoint y: 236, endPoint x: 757, endPoint y: 236, distance: 75.0
click at [774, 236] on div "Settings Preview Exclude Fans - Handle Chats with AI Cancel Save Exclude Fans S…" at bounding box center [986, 498] width 437 height 996
type input "500"
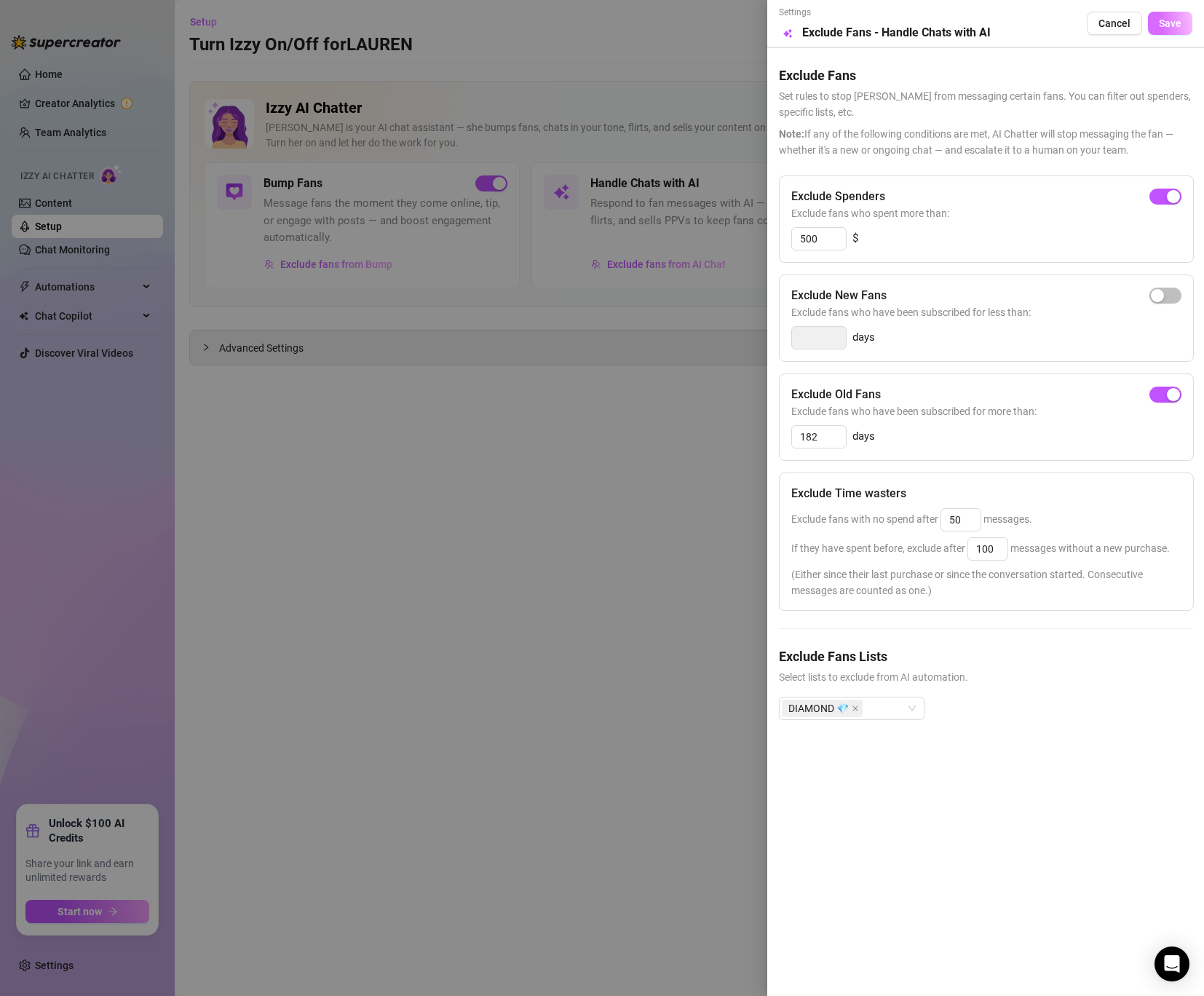
click at [1156, 33] on button "Save" at bounding box center [1171, 23] width 45 height 23
